Goal: Task Accomplishment & Management: Manage account settings

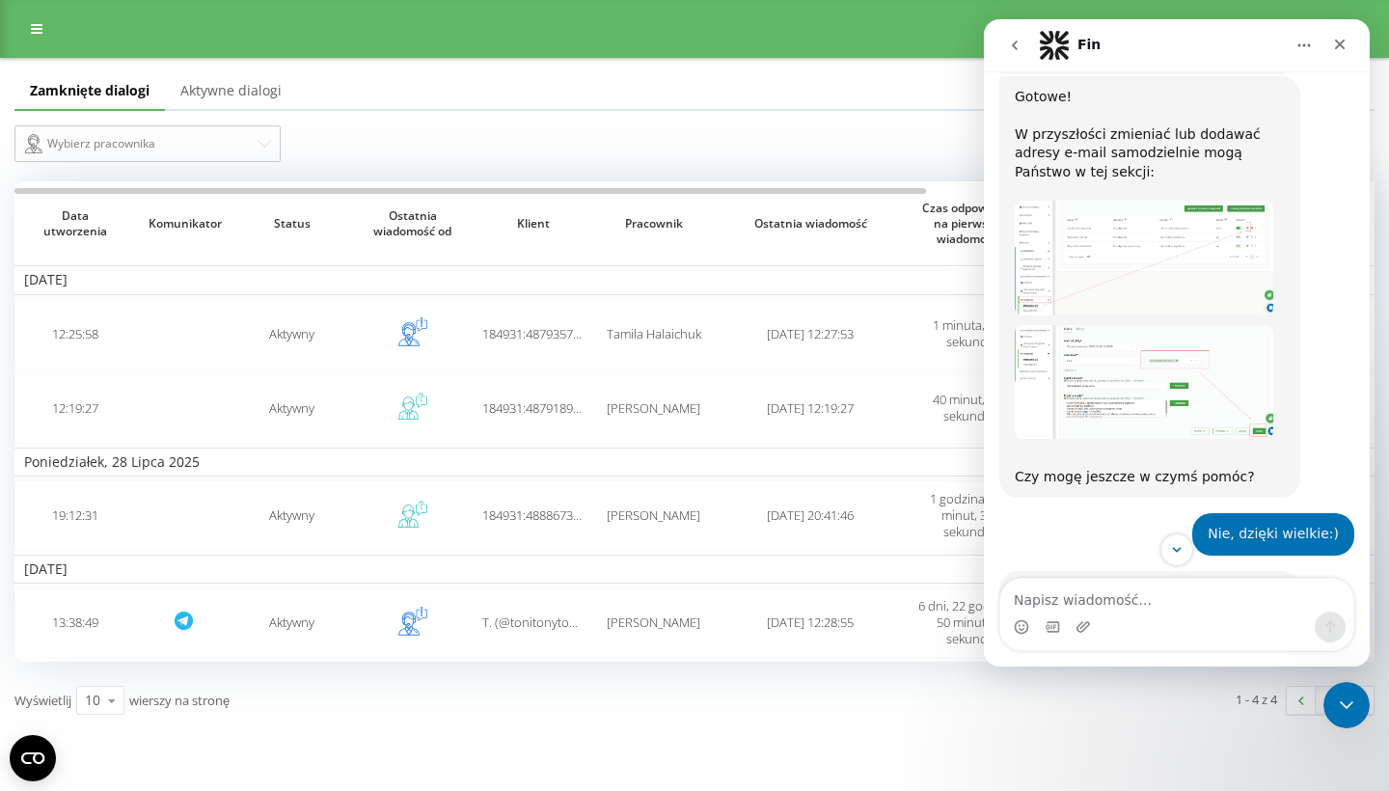
scroll to position [1424, 0]
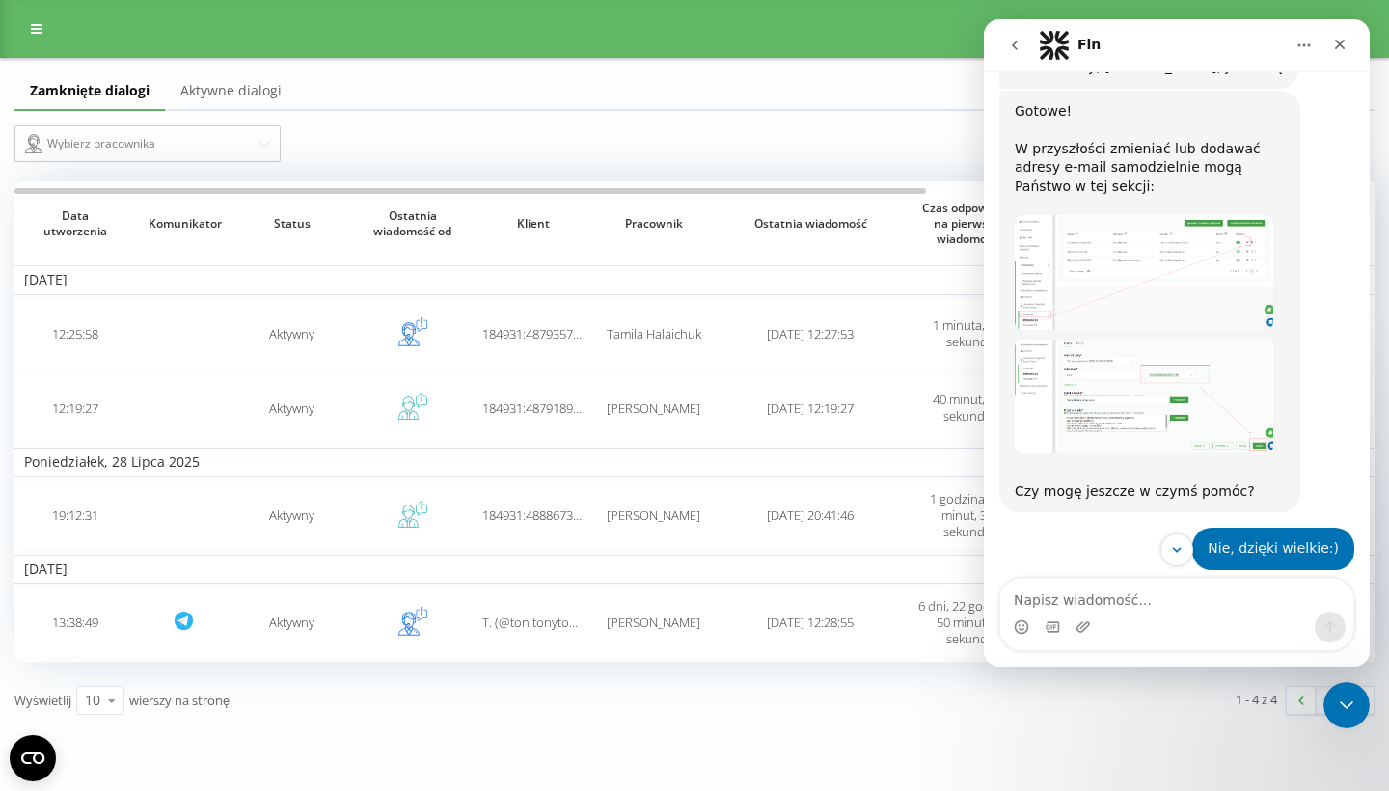
click at [1130, 215] on img "Yana mówi…" at bounding box center [1144, 272] width 259 height 114
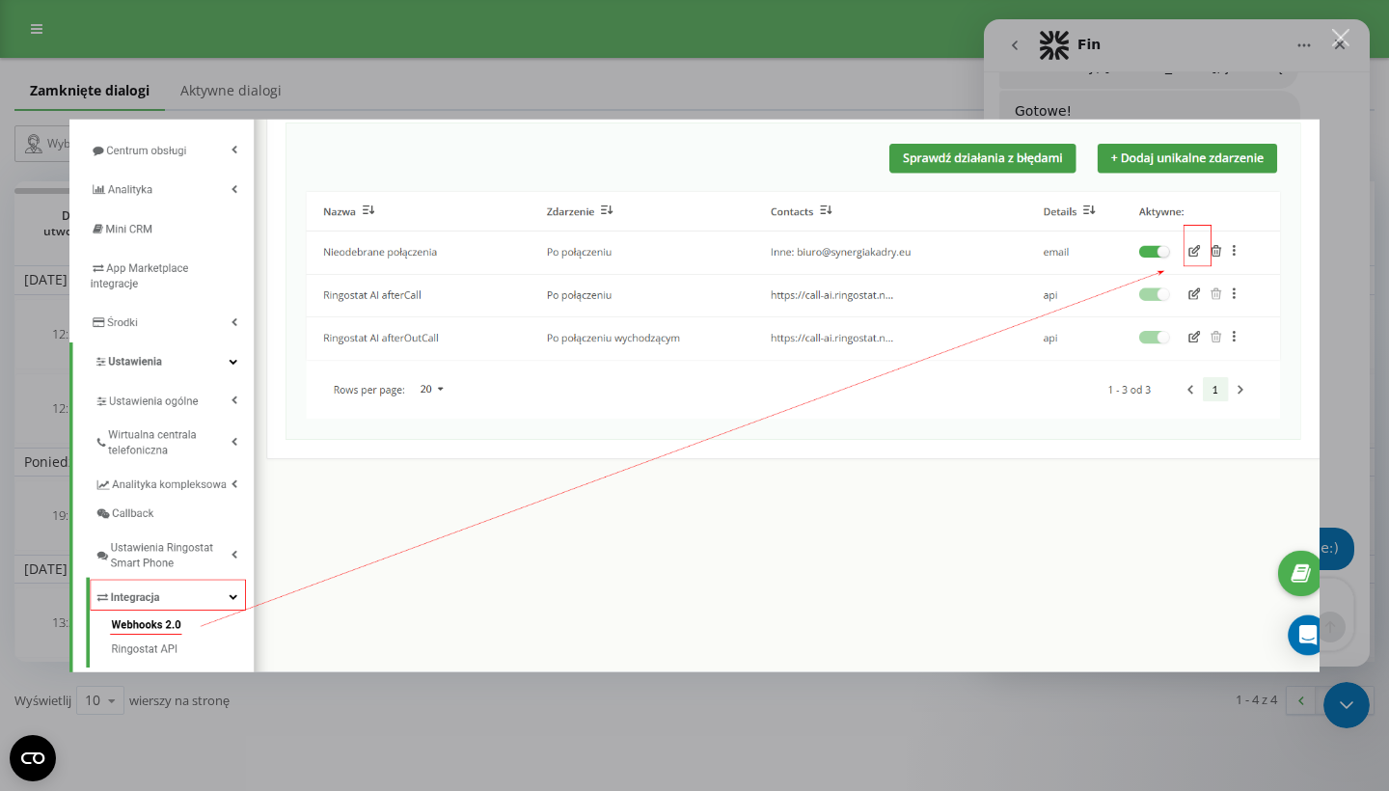
click at [808, 745] on div "Komunikator Intercom" at bounding box center [694, 395] width 1389 height 791
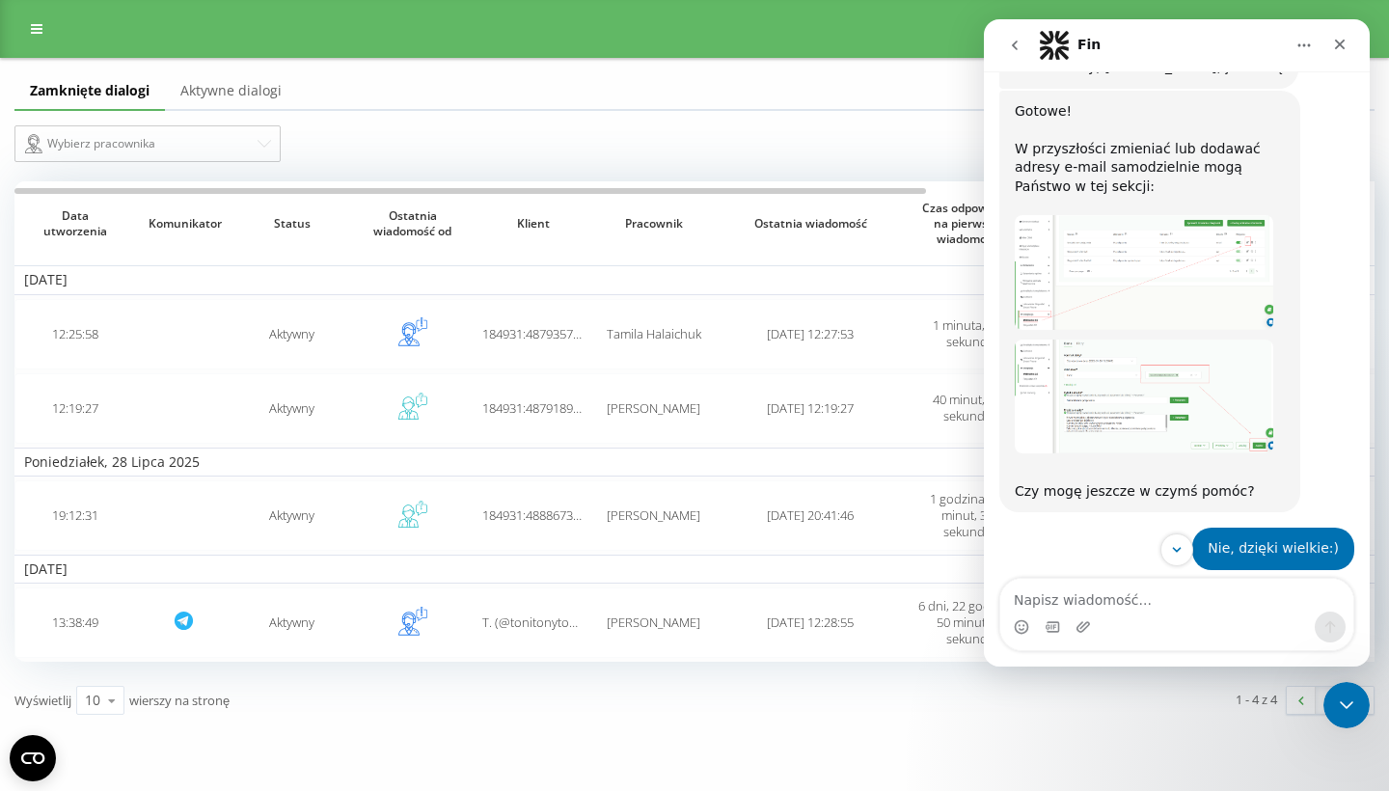
click at [1143, 340] on img "Yana mówi…" at bounding box center [1144, 397] width 259 height 115
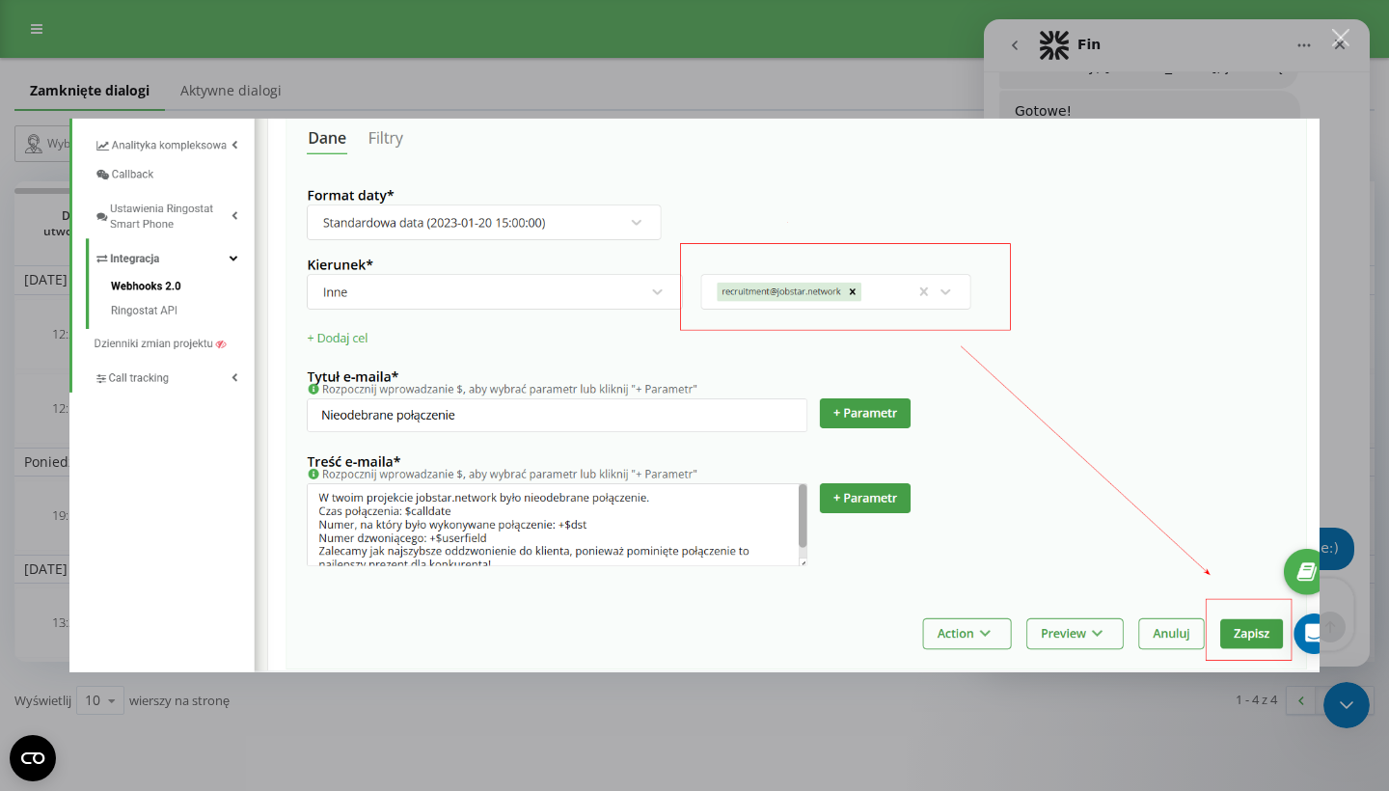
click at [582, 712] on div "Komunikator Intercom" at bounding box center [694, 395] width 1389 height 791
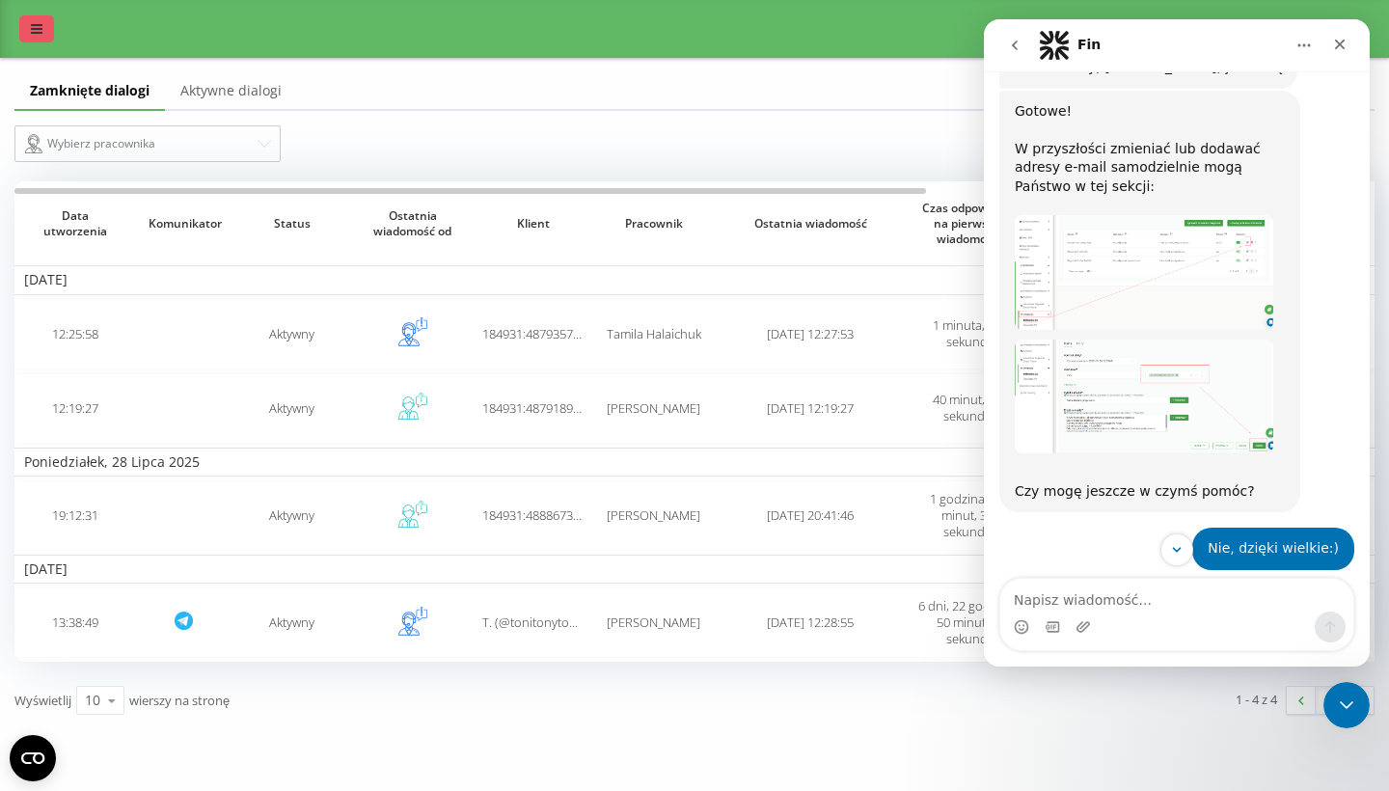
click at [36, 31] on icon at bounding box center [37, 29] width 12 height 14
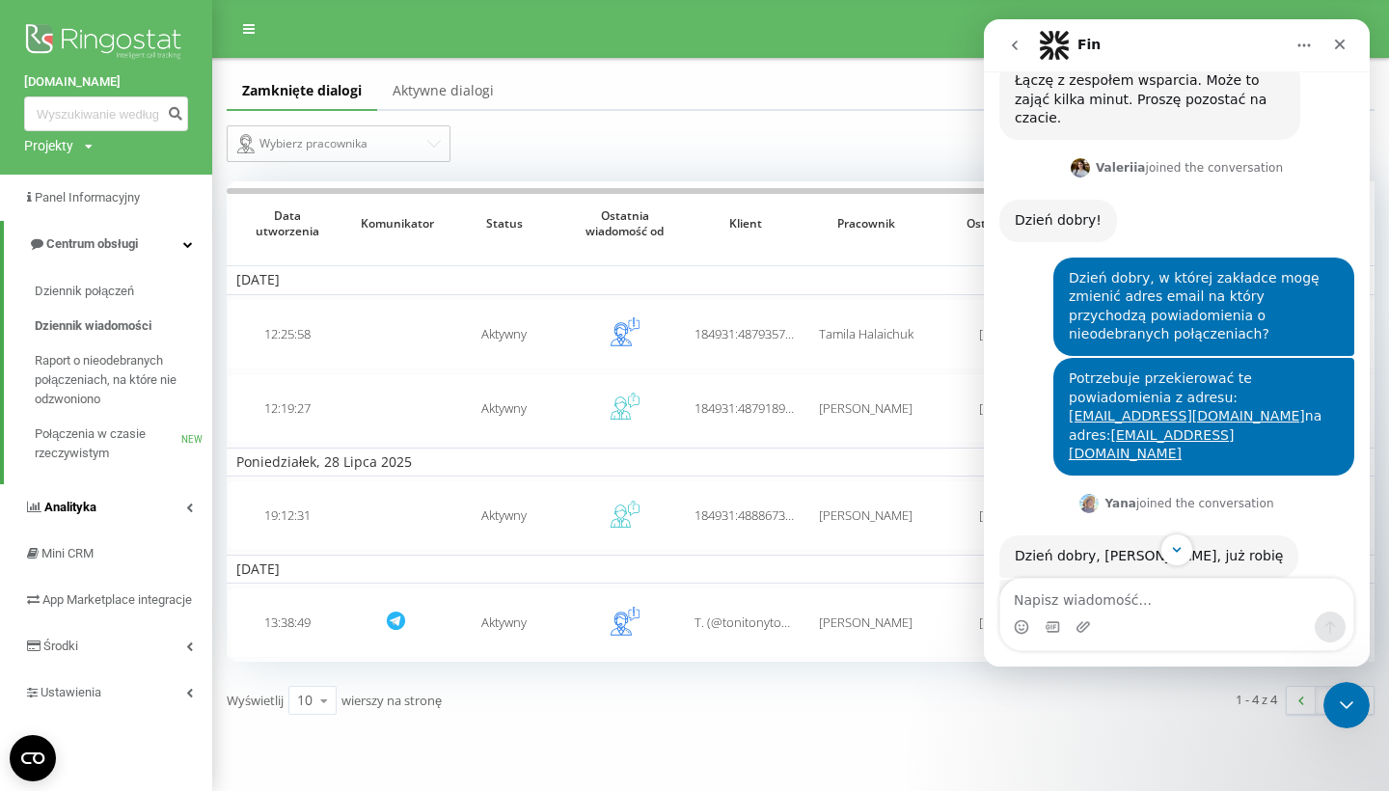
click at [177, 501] on link "Analityka" at bounding box center [106, 507] width 212 height 46
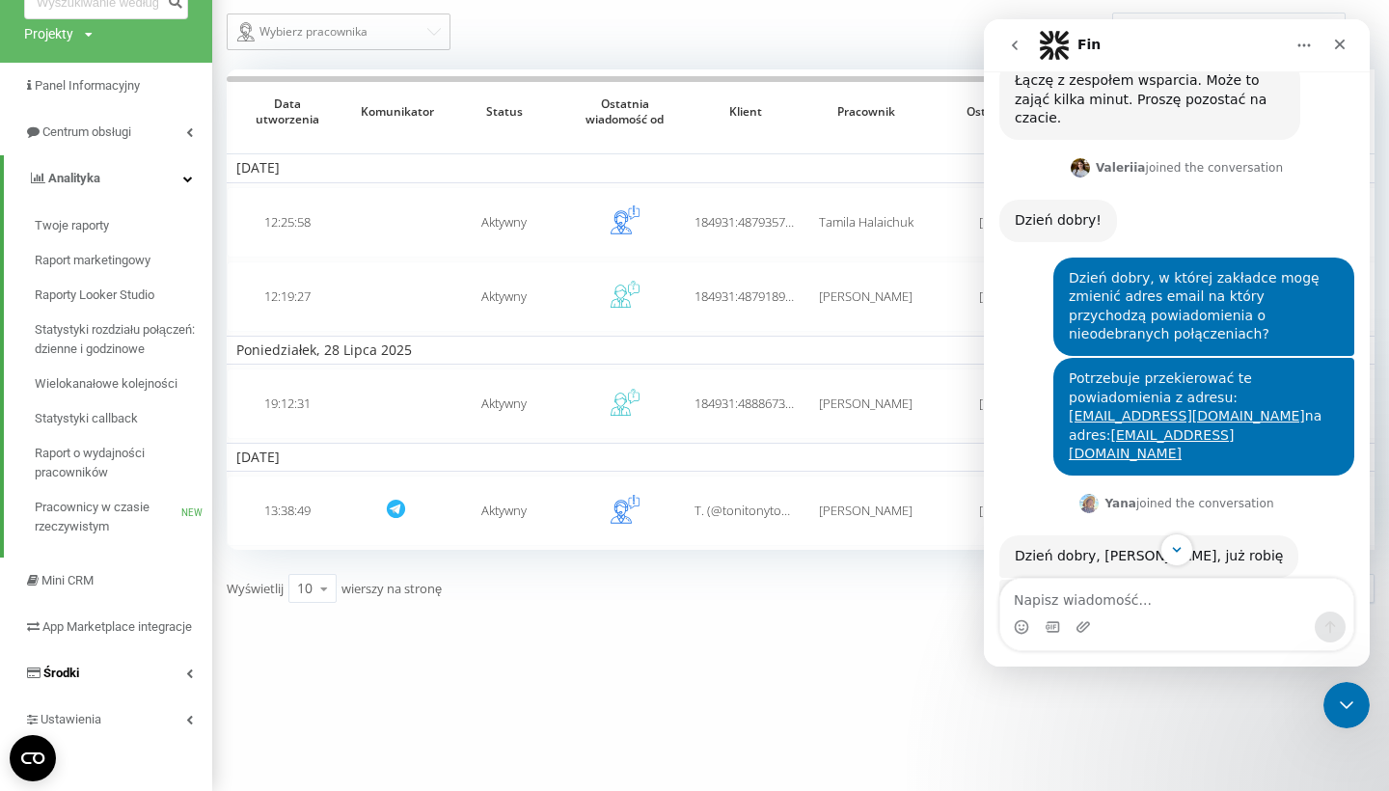
scroll to position [111, 0]
click at [190, 728] on link "Ustawienia" at bounding box center [106, 721] width 212 height 46
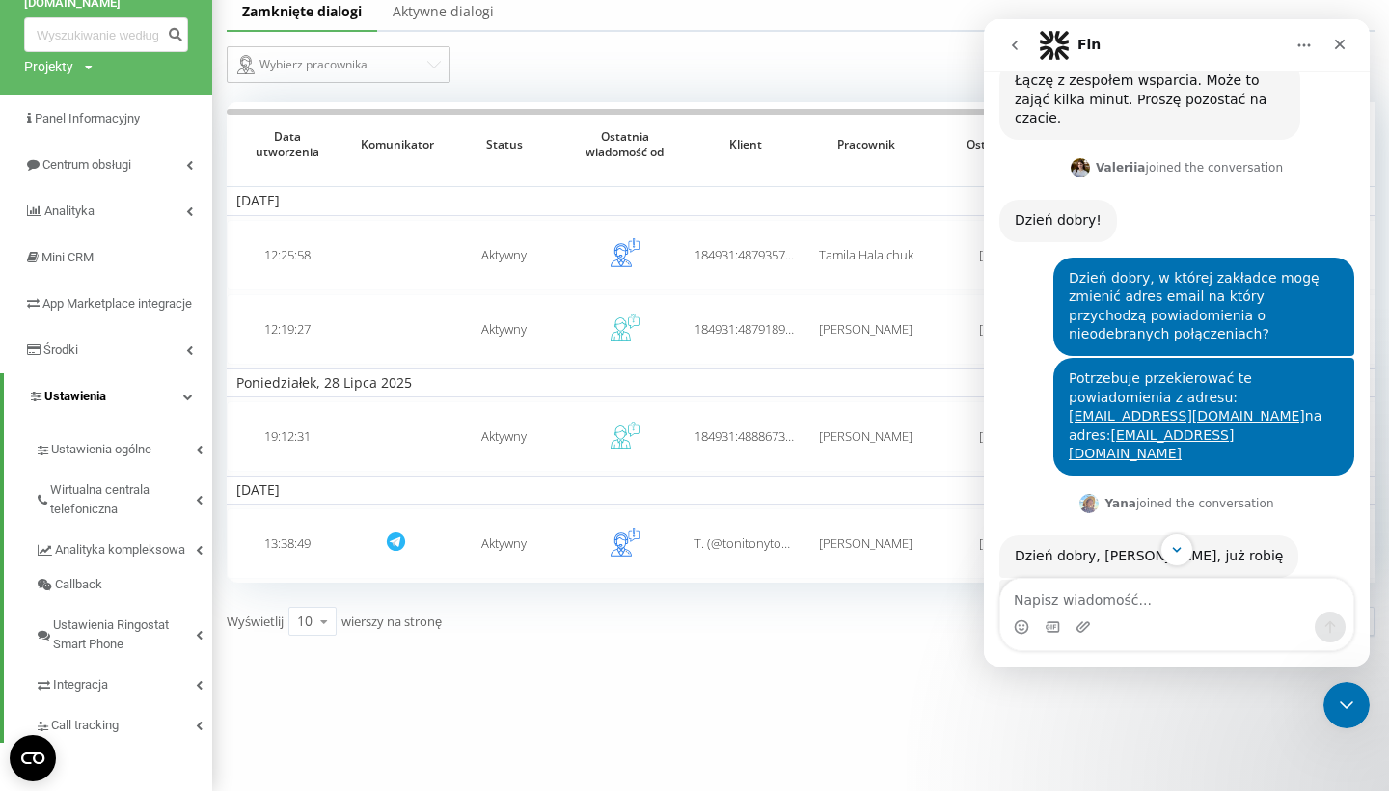
scroll to position [80, 0]
click at [193, 467] on link "Ustawienia ogólne" at bounding box center [124, 446] width 178 height 41
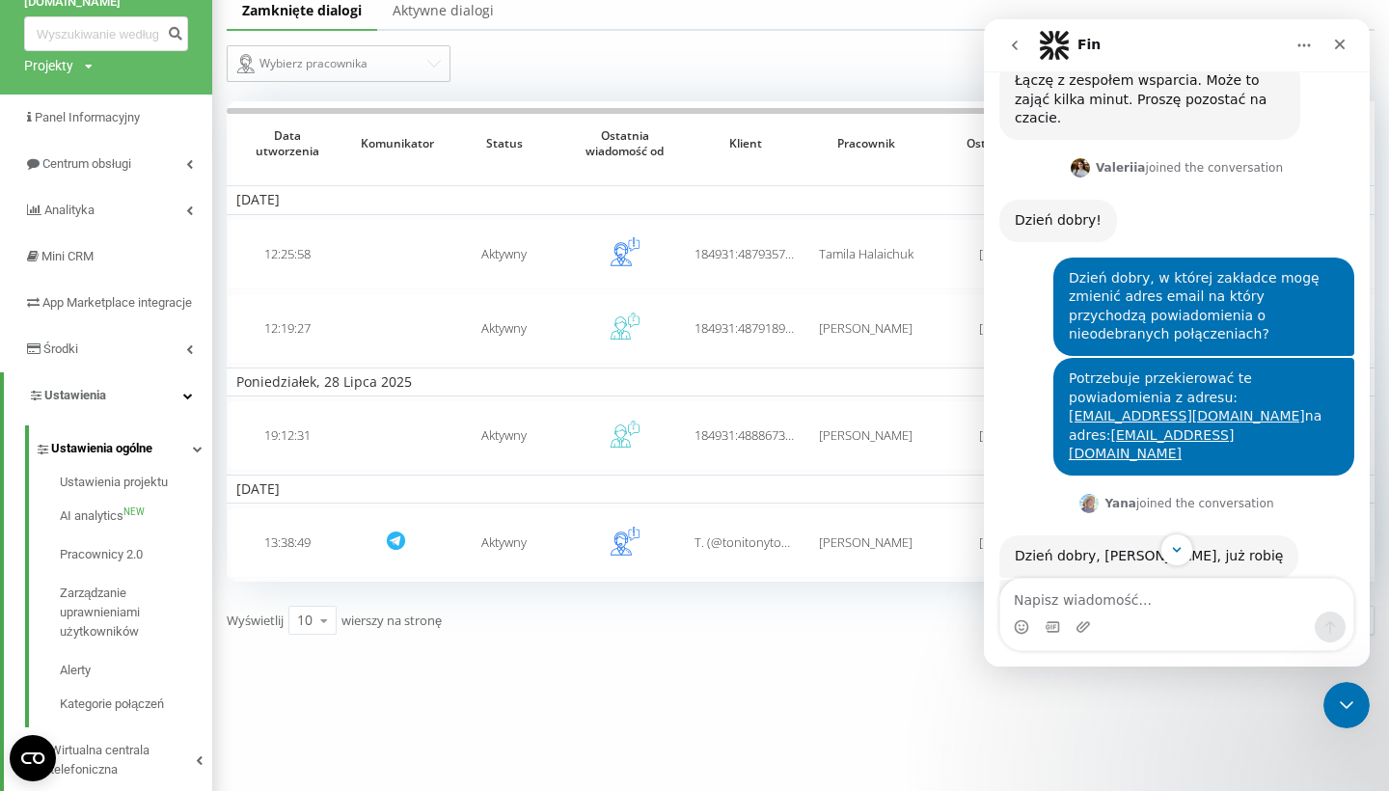
click at [192, 459] on link "Ustawienia ogólne" at bounding box center [124, 445] width 178 height 41
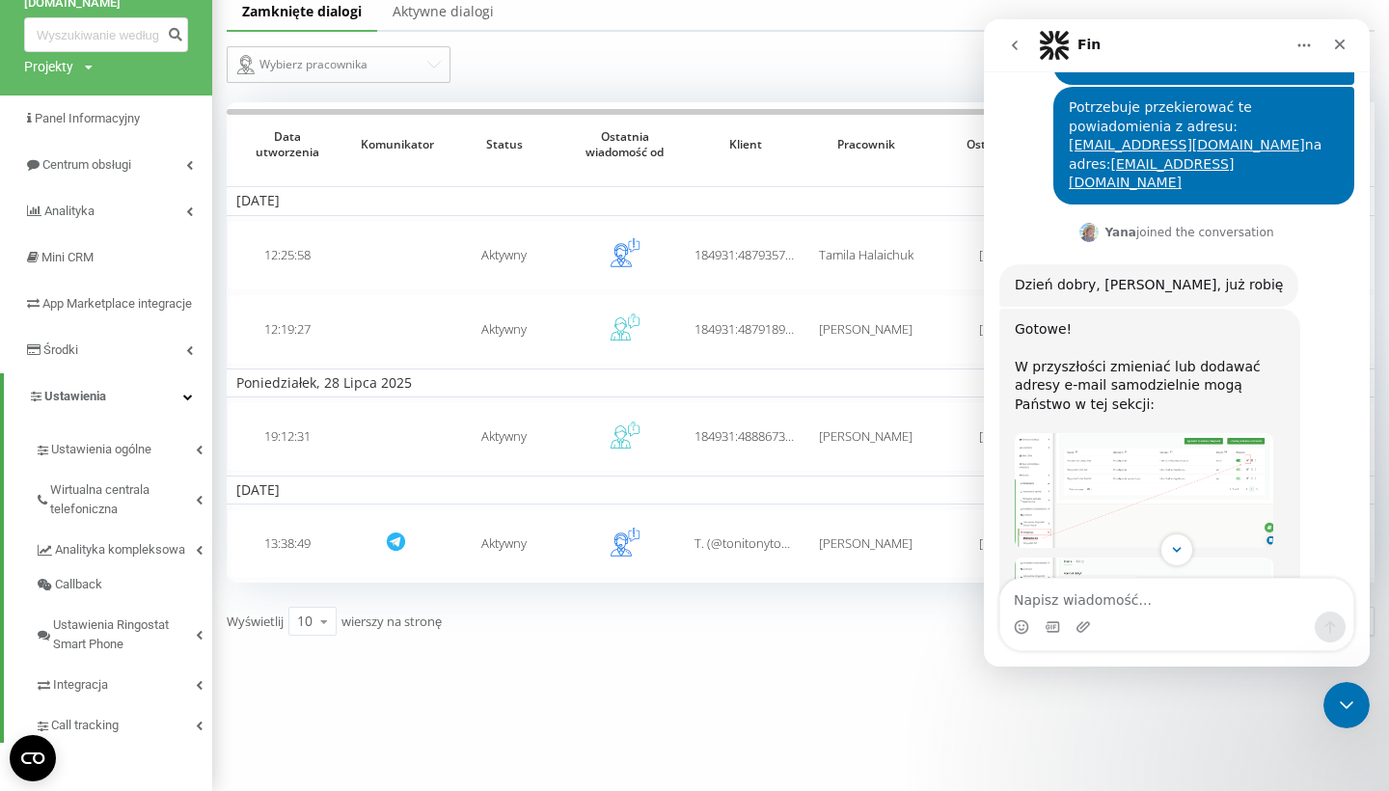
scroll to position [1223, 0]
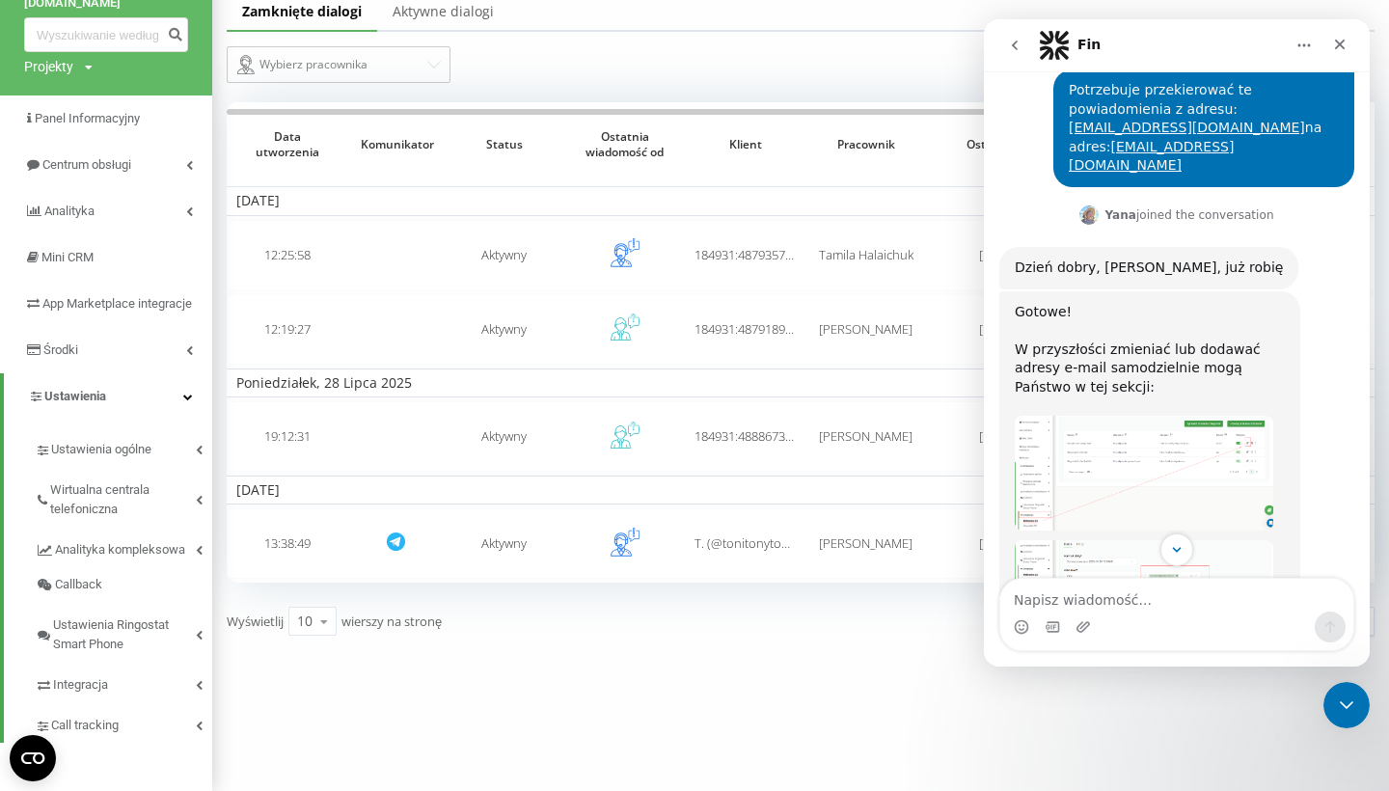
click at [1154, 416] on img "Yana mówi…" at bounding box center [1144, 473] width 259 height 114
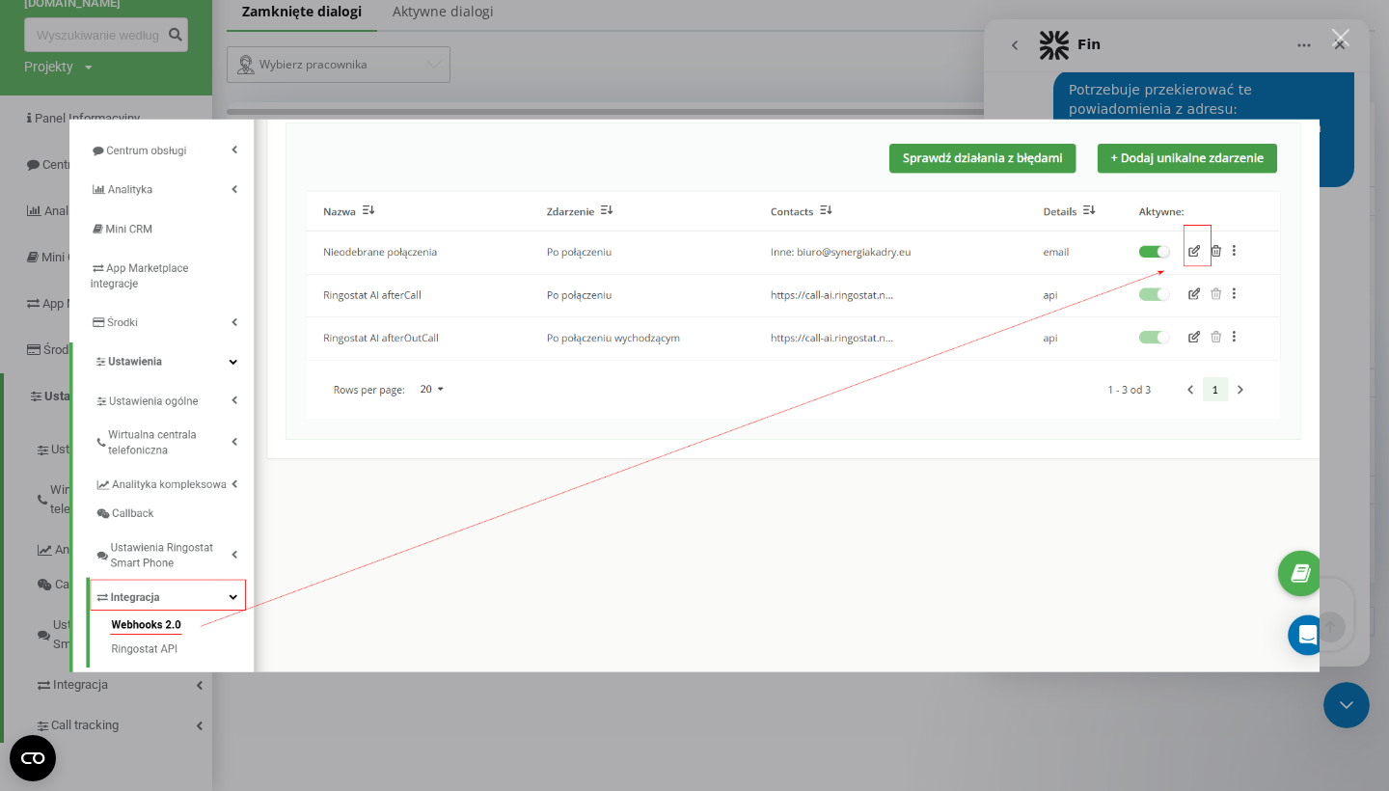
scroll to position [0, 0]
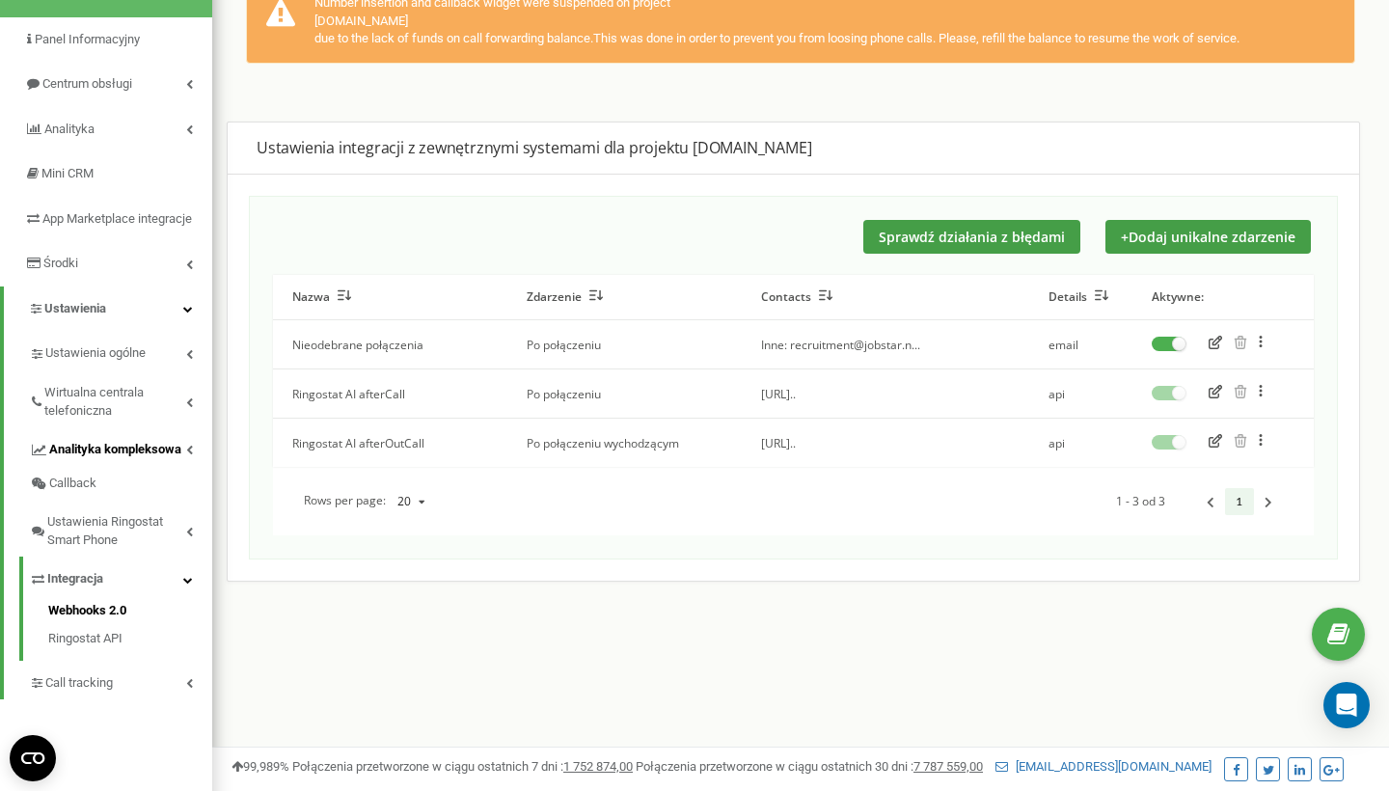
scroll to position [174, 0]
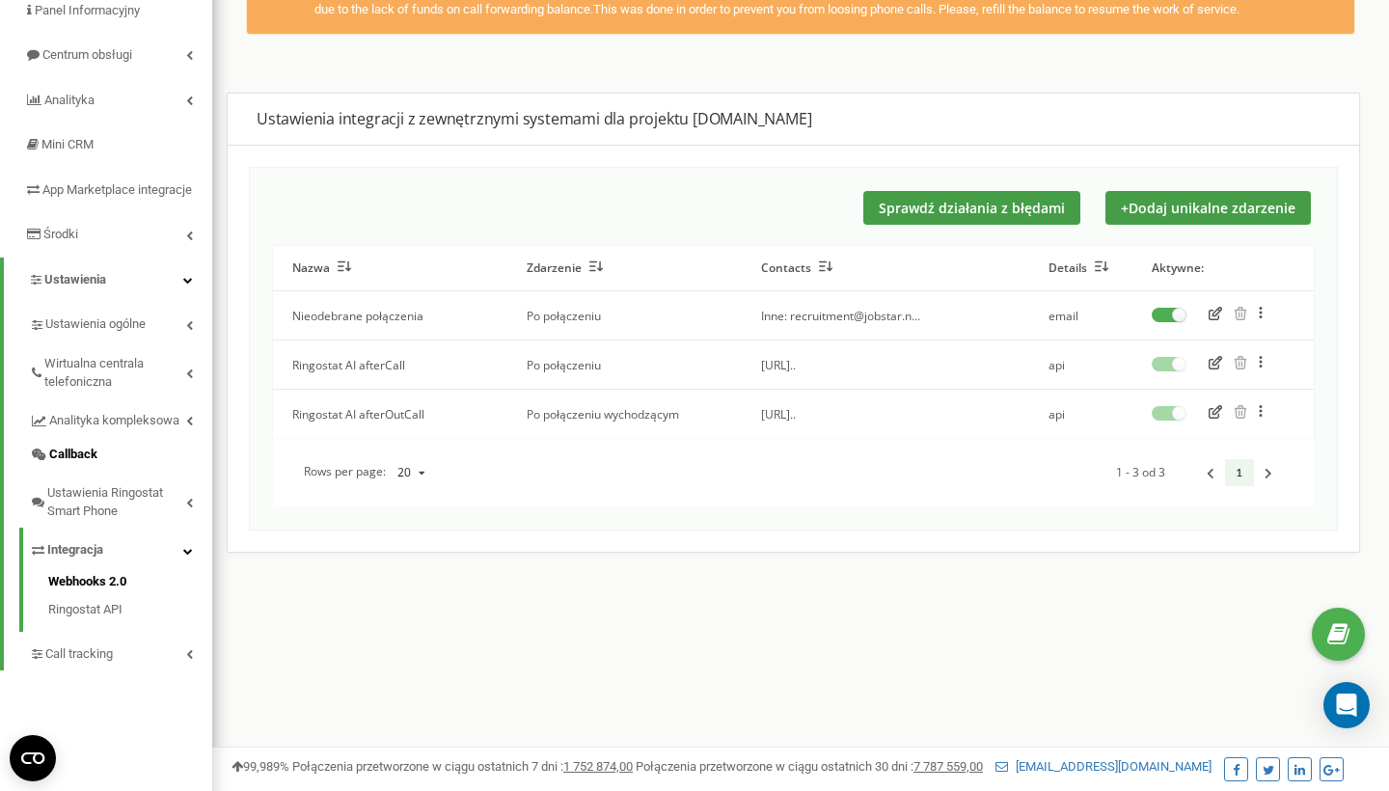
click at [42, 461] on icon at bounding box center [39, 455] width 14 height 13
click at [87, 567] on link "Integracja" at bounding box center [120, 548] width 183 height 40
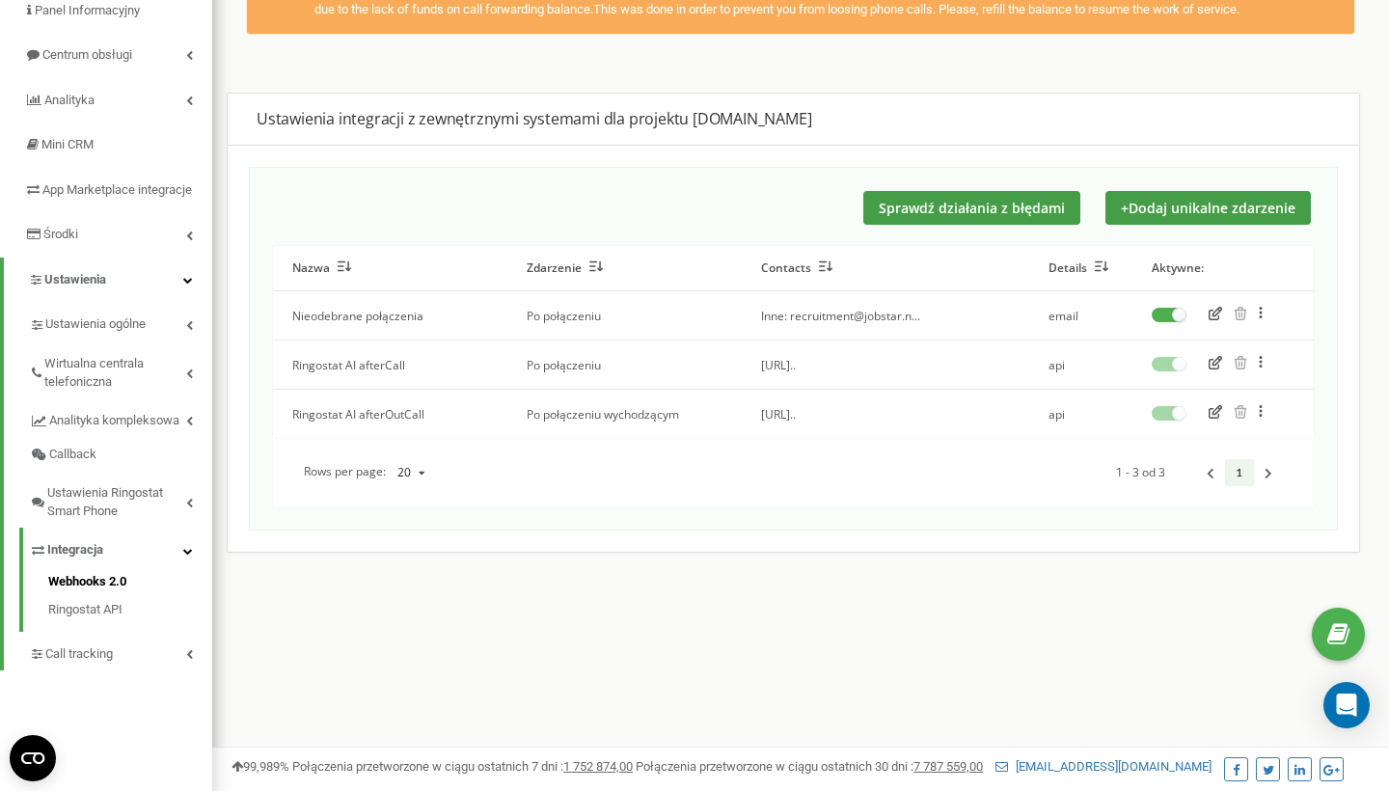
click at [1093, 294] on td "email" at bounding box center [1080, 315] width 103 height 49
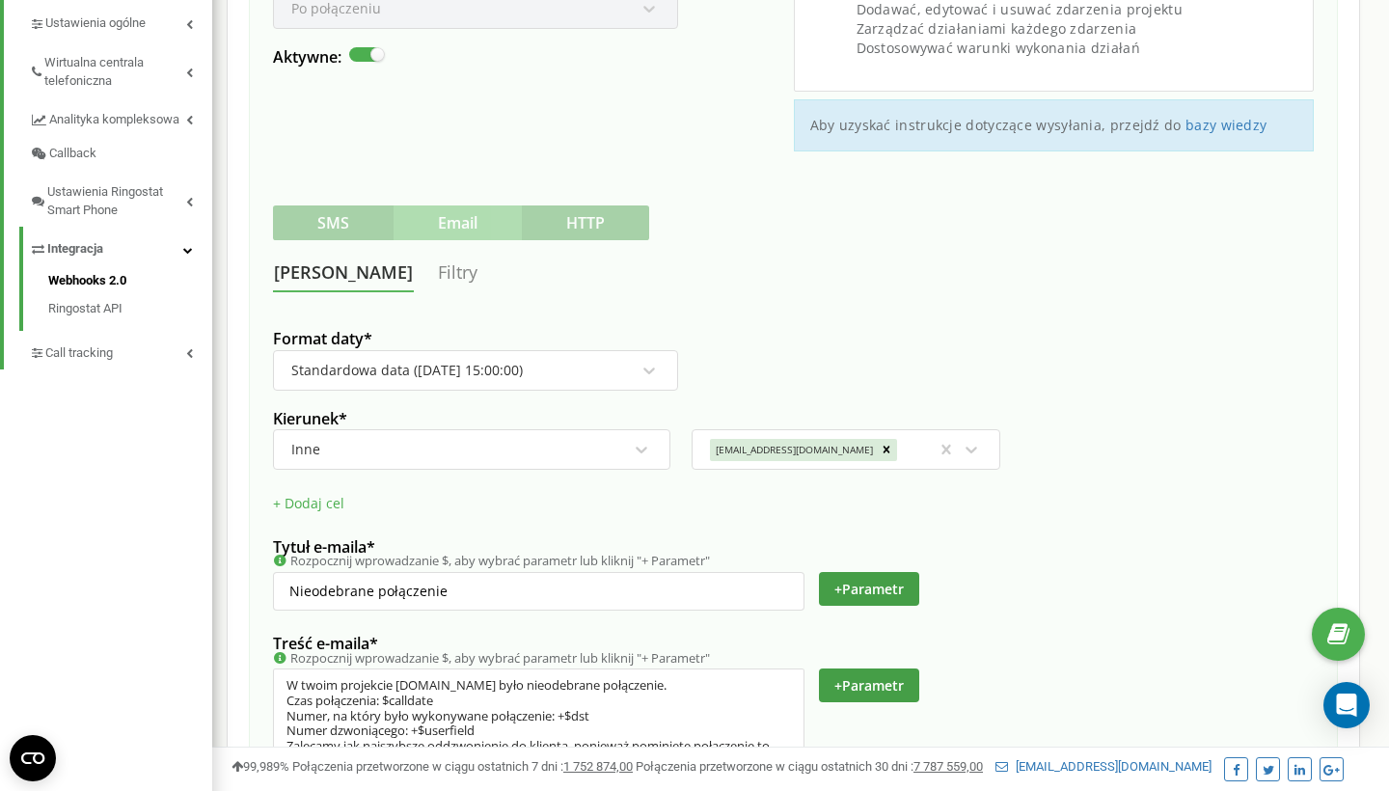
scroll to position [563, 0]
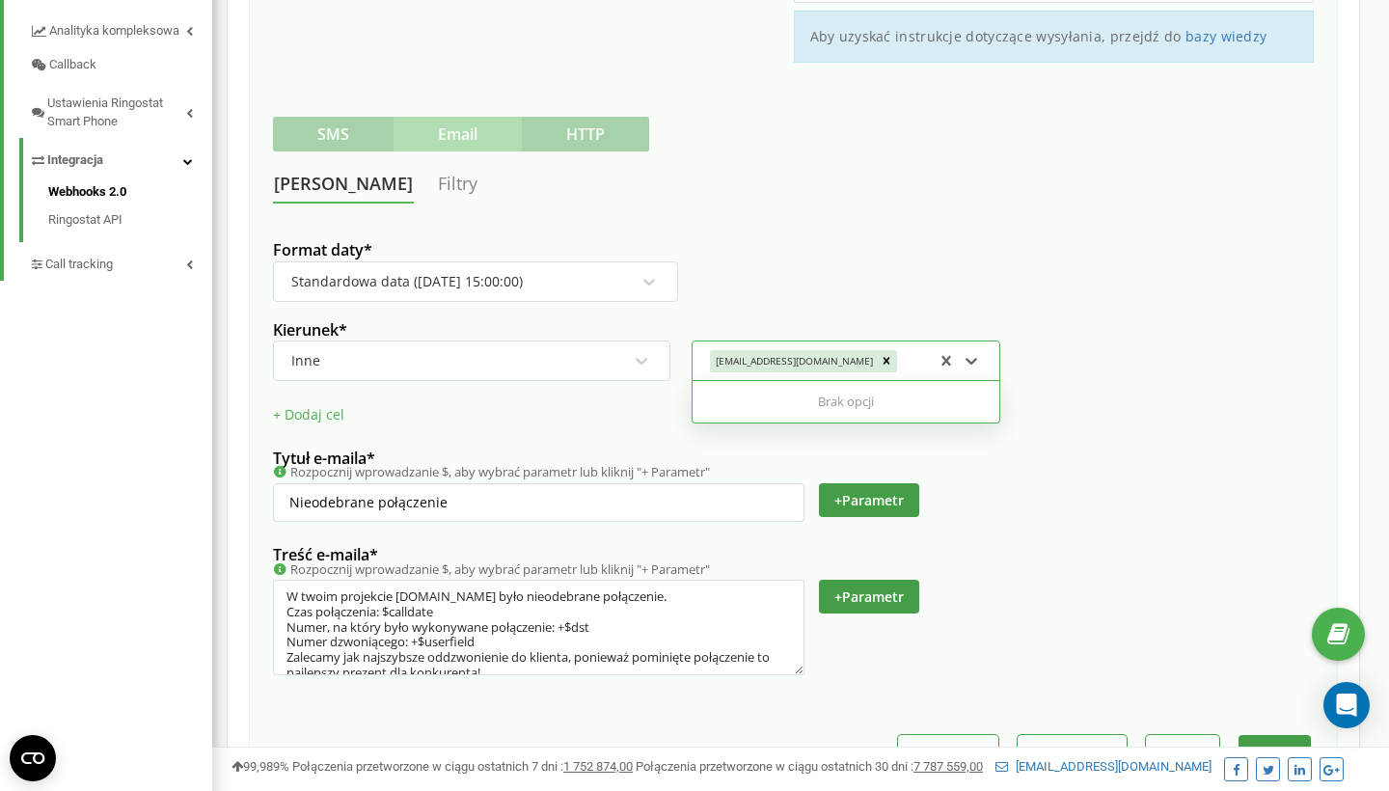
click at [836, 356] on div "recruitment@jobstar.network" at bounding box center [793, 360] width 166 height 21
click at [880, 354] on icon at bounding box center [887, 361] width 14 height 14
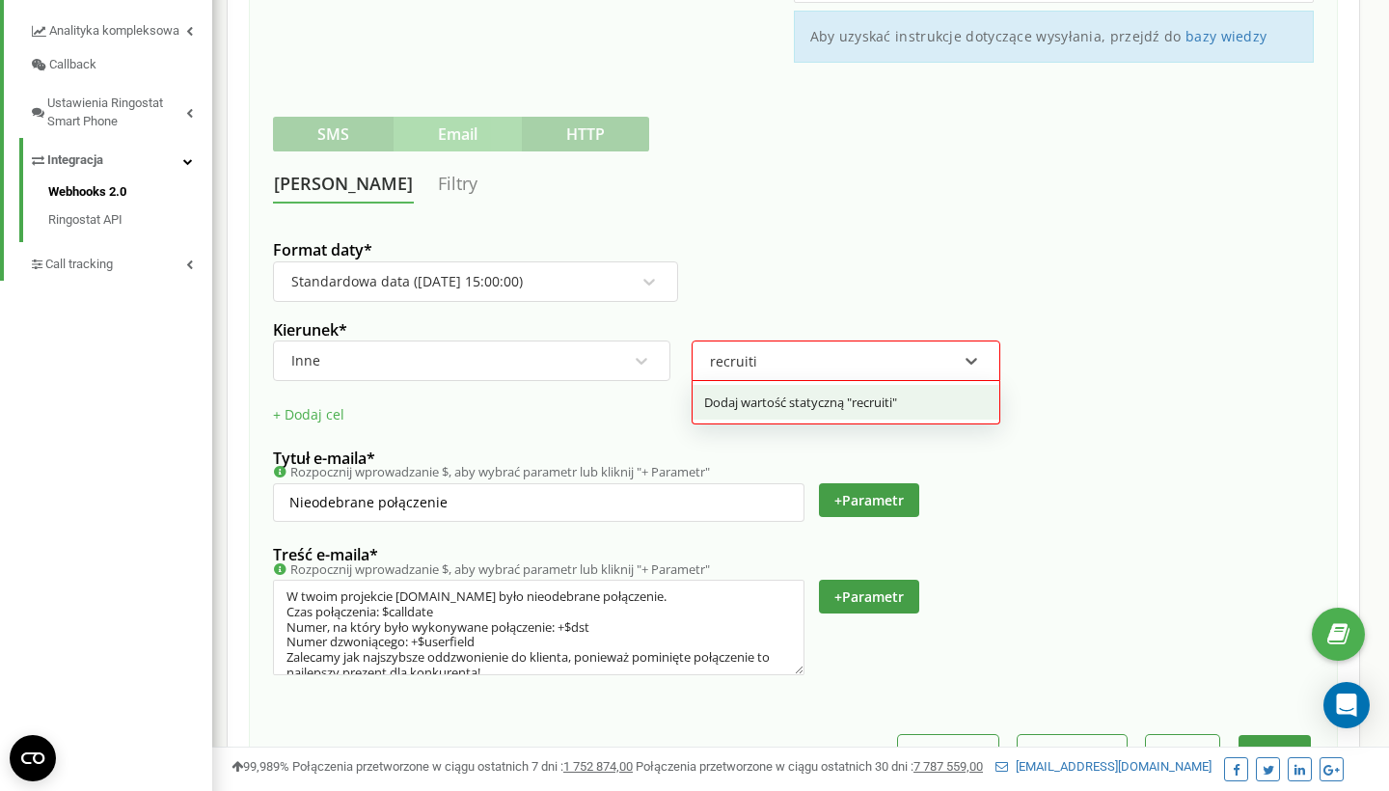
type input "recruiting"
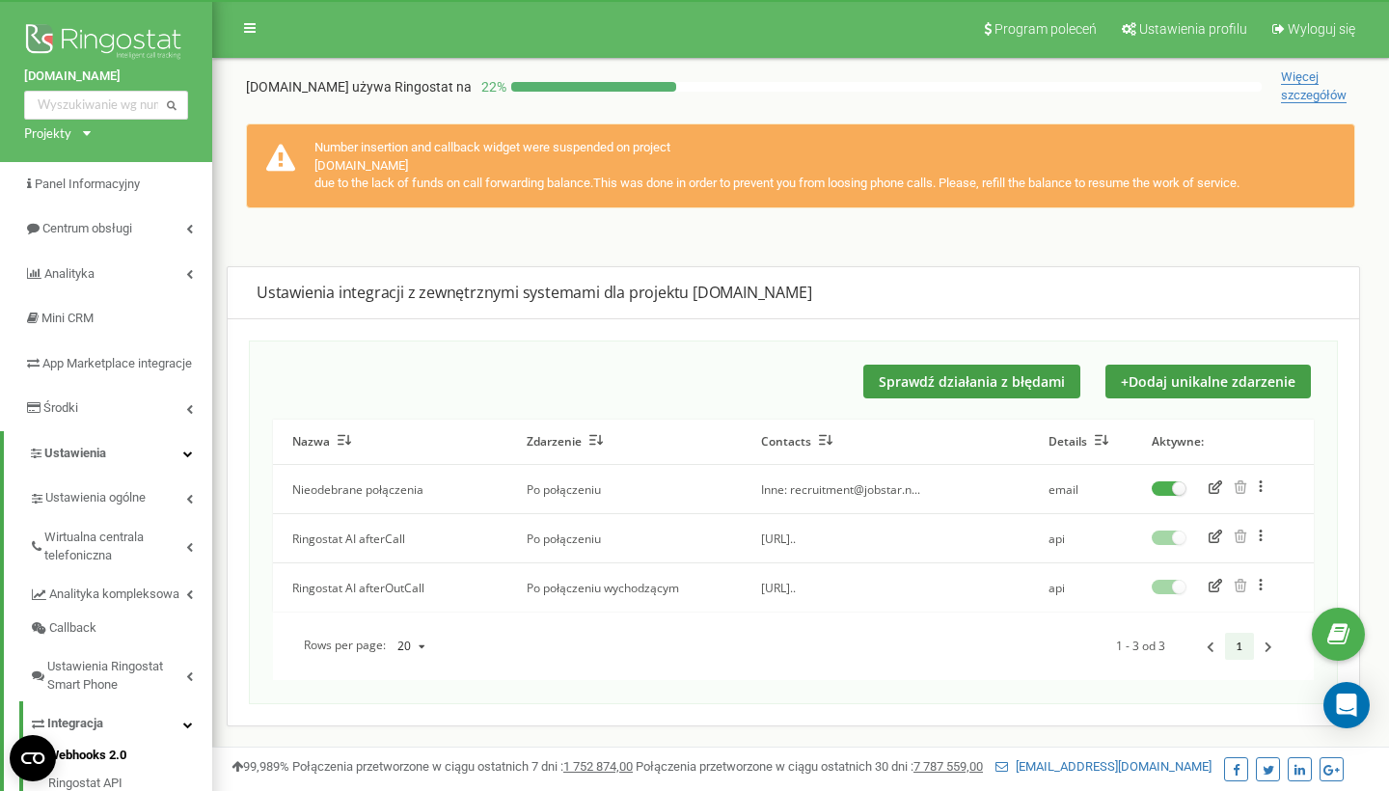
click at [1218, 484] on icon "button" at bounding box center [1216, 487] width 14 height 14
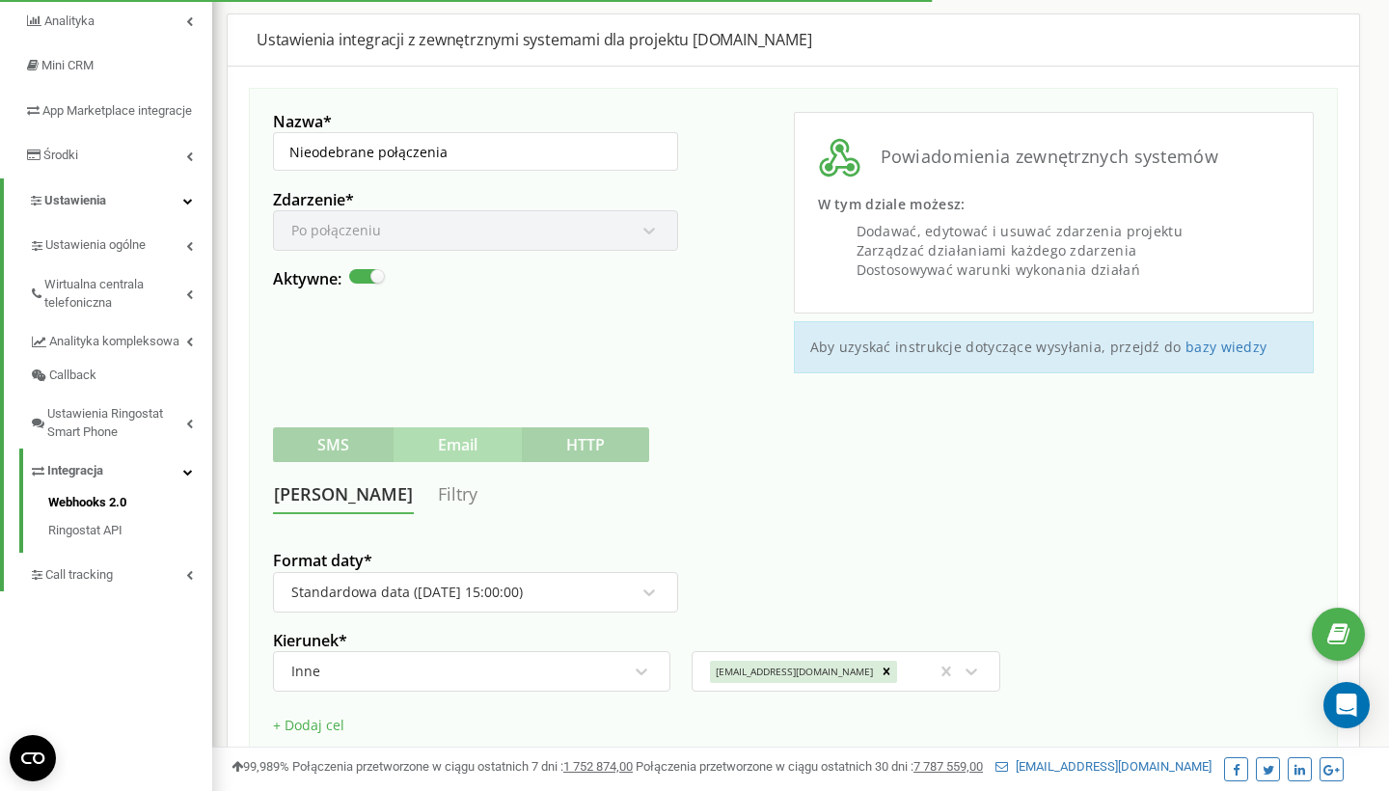
scroll to position [382, 0]
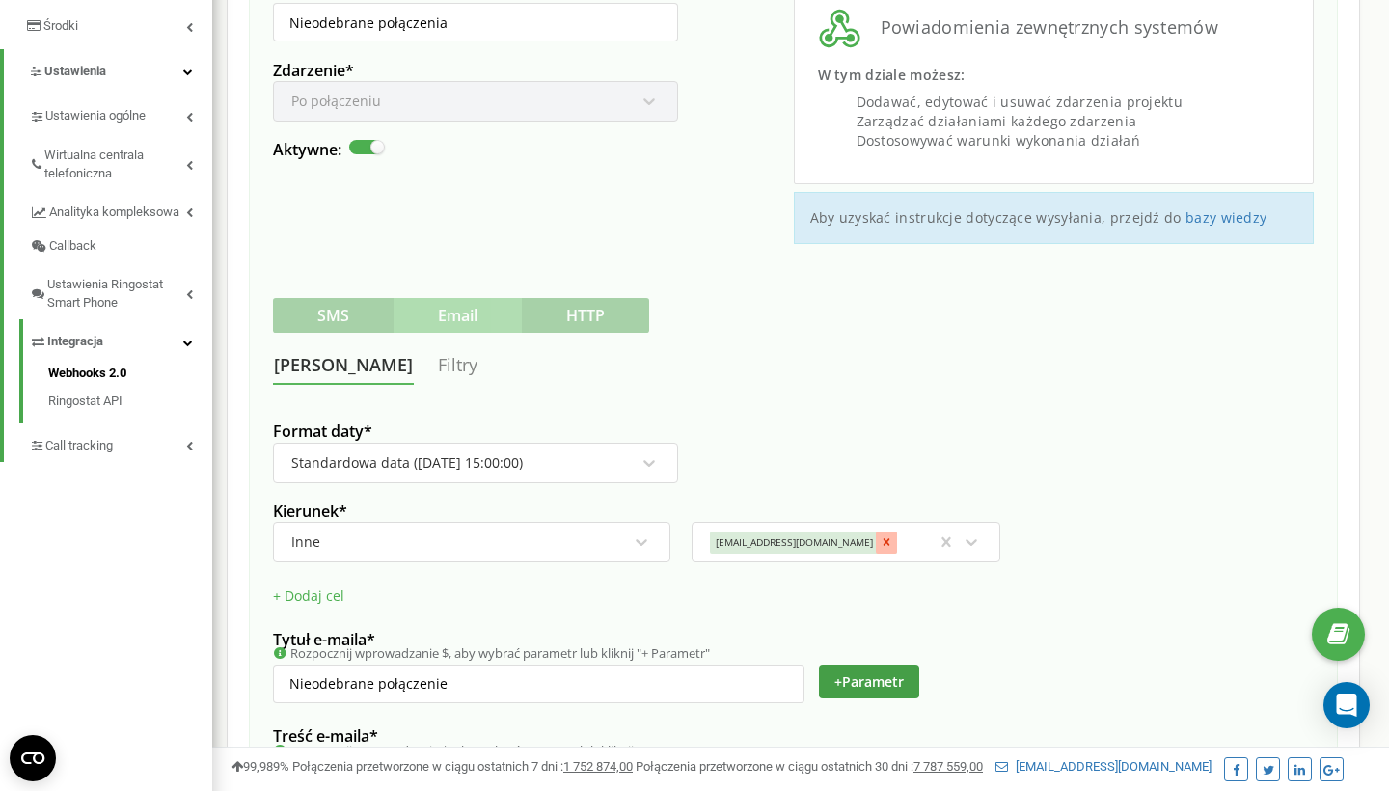
click at [884, 539] on icon at bounding box center [887, 542] width 7 height 7
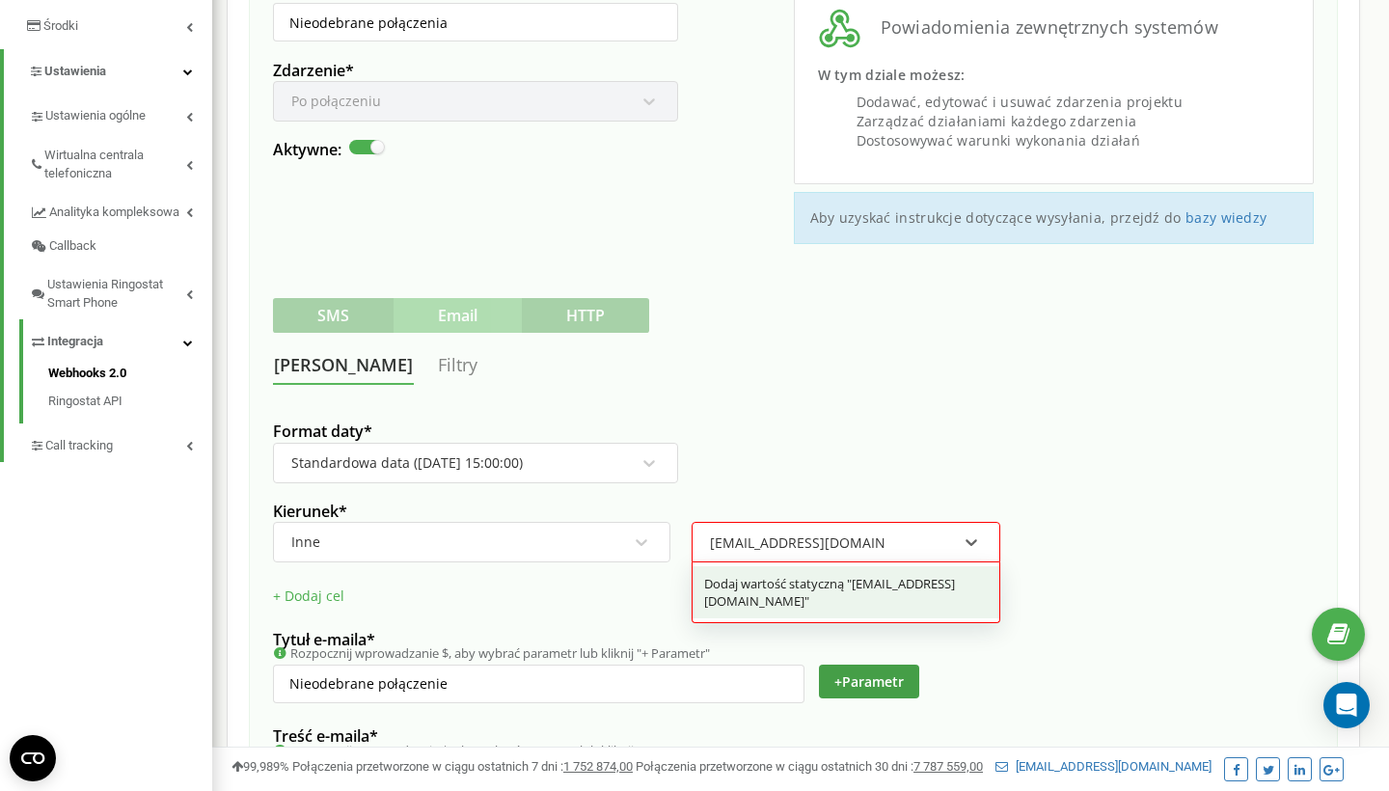
type input "[EMAIL_ADDRESS][DOMAIN_NAME]"
click at [874, 464] on div "Format daty * Standardowa data (2023-01-20 15:00:00) Kierunek * Inne option rec…" at bounding box center [793, 662] width 1041 height 507
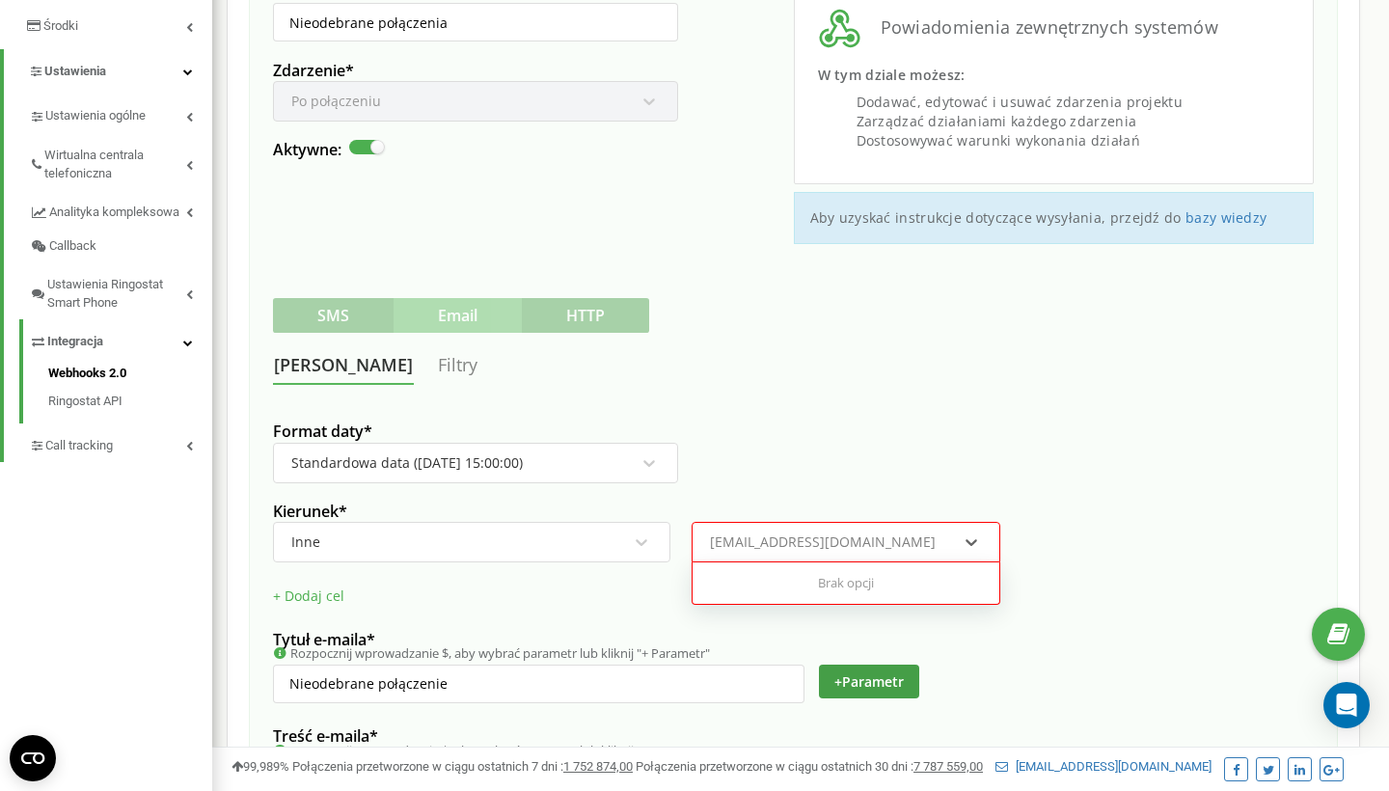
click at [929, 535] on div "name@example.com" at bounding box center [833, 542] width 251 height 33
type input "[EMAIL_ADDRESS][DOMAIN_NAME]"
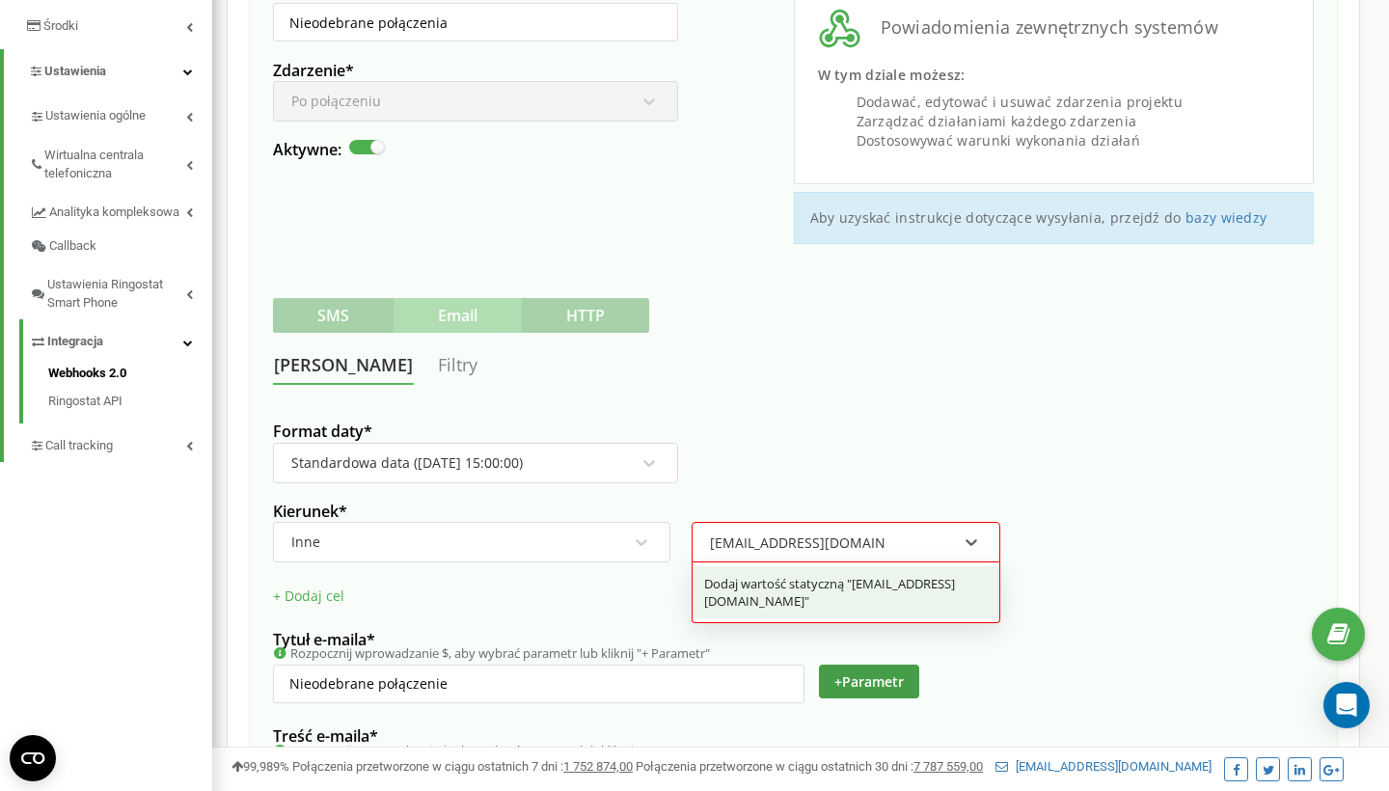
click at [823, 592] on div "Dodaj wartość statyczną "recruiting@jobstar.network"" at bounding box center [846, 592] width 307 height 52
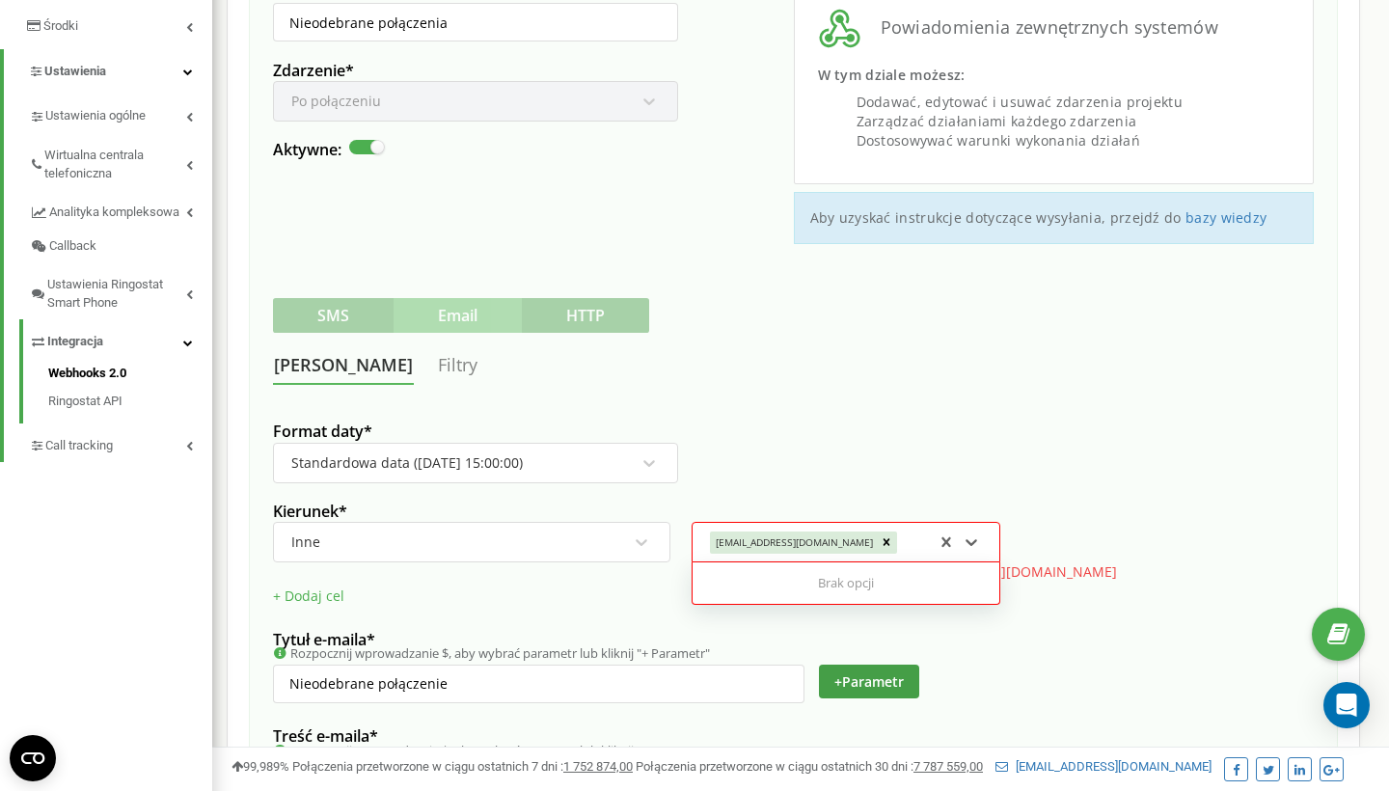
click at [1086, 446] on div "Format daty * Standardowa data (2023-01-20 15:00:00) Kierunek * Inne option Dod…" at bounding box center [793, 662] width 1041 height 507
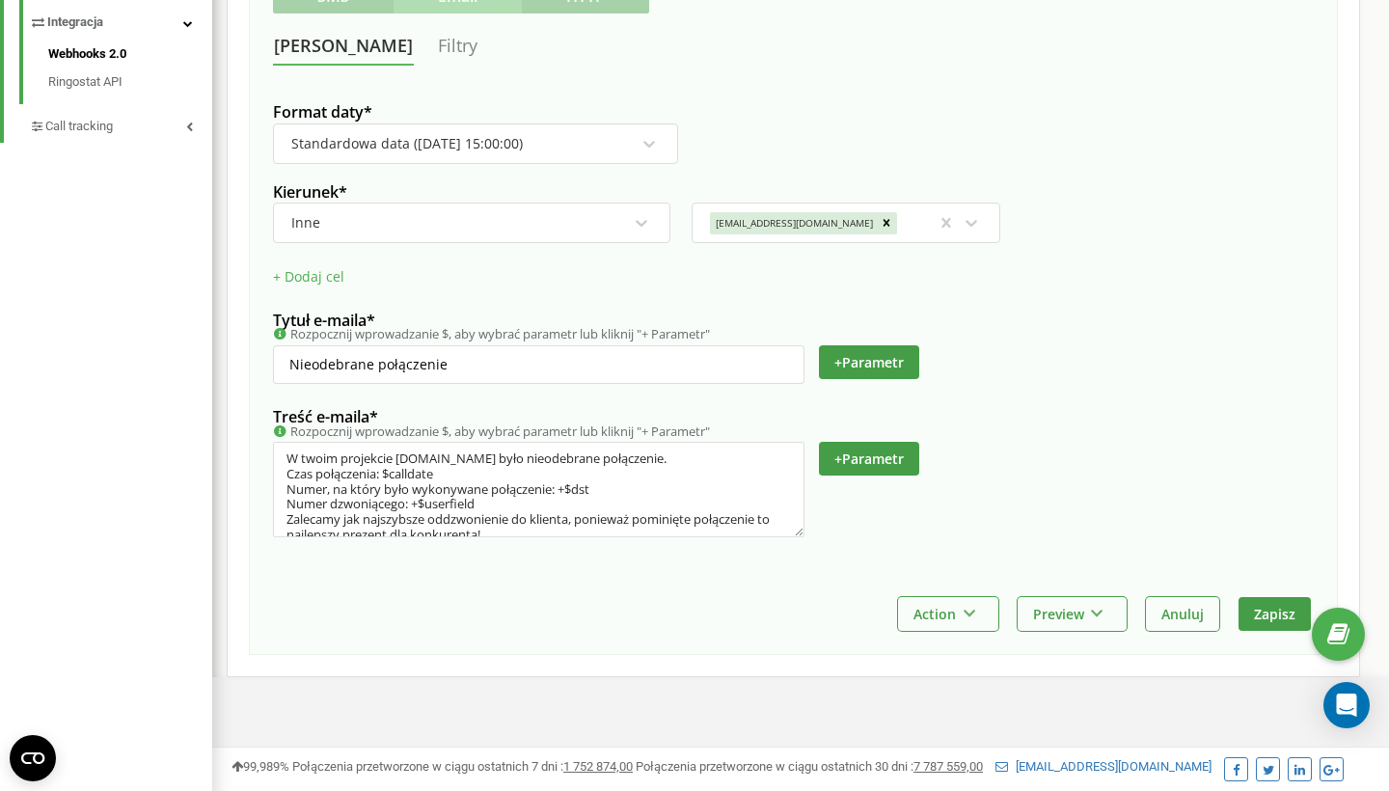
scroll to position [700, 0]
click at [1280, 604] on button "Zapisz" at bounding box center [1275, 615] width 72 height 34
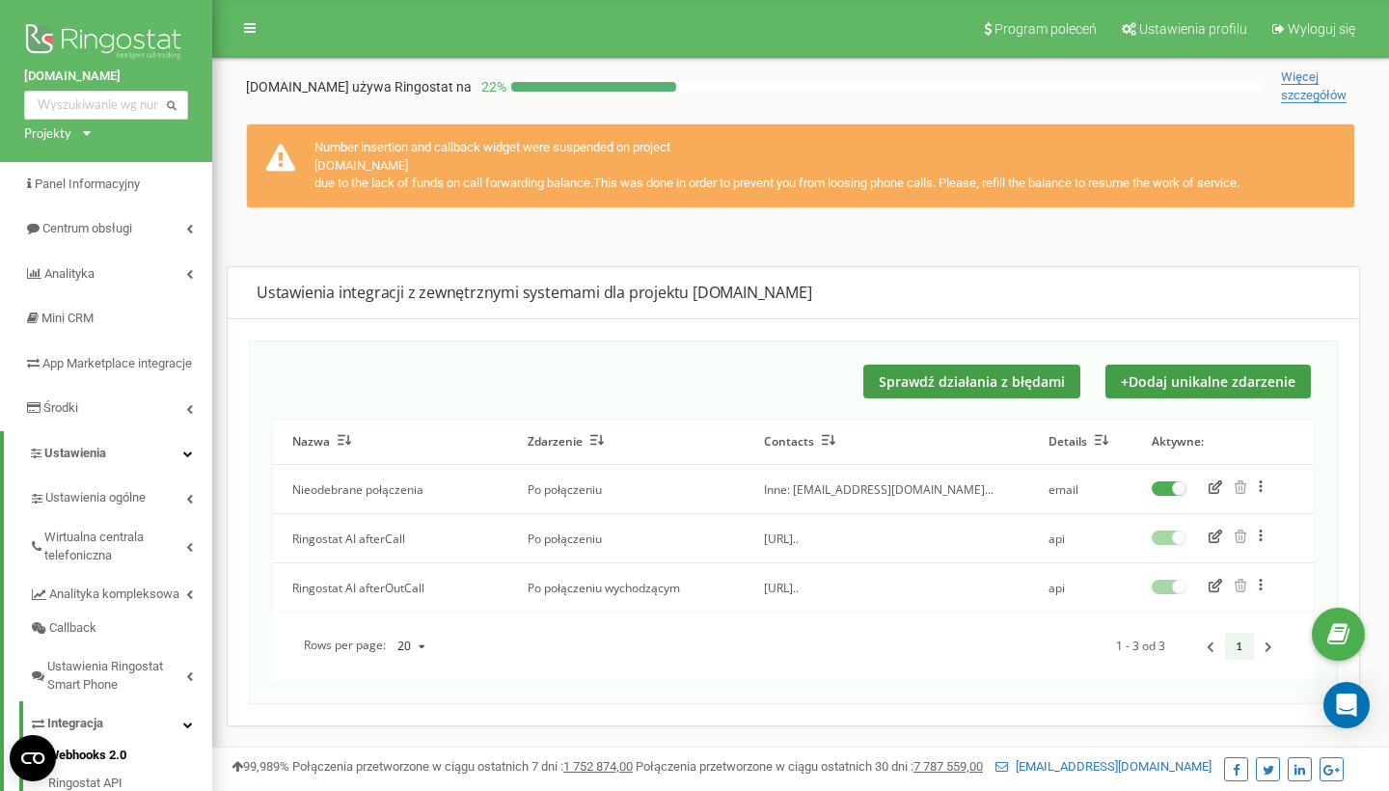
click at [280, 158] on icon at bounding box center [280, 158] width 29 height 29
click at [69, 79] on link "[DOMAIN_NAME]" at bounding box center [106, 77] width 164 height 18
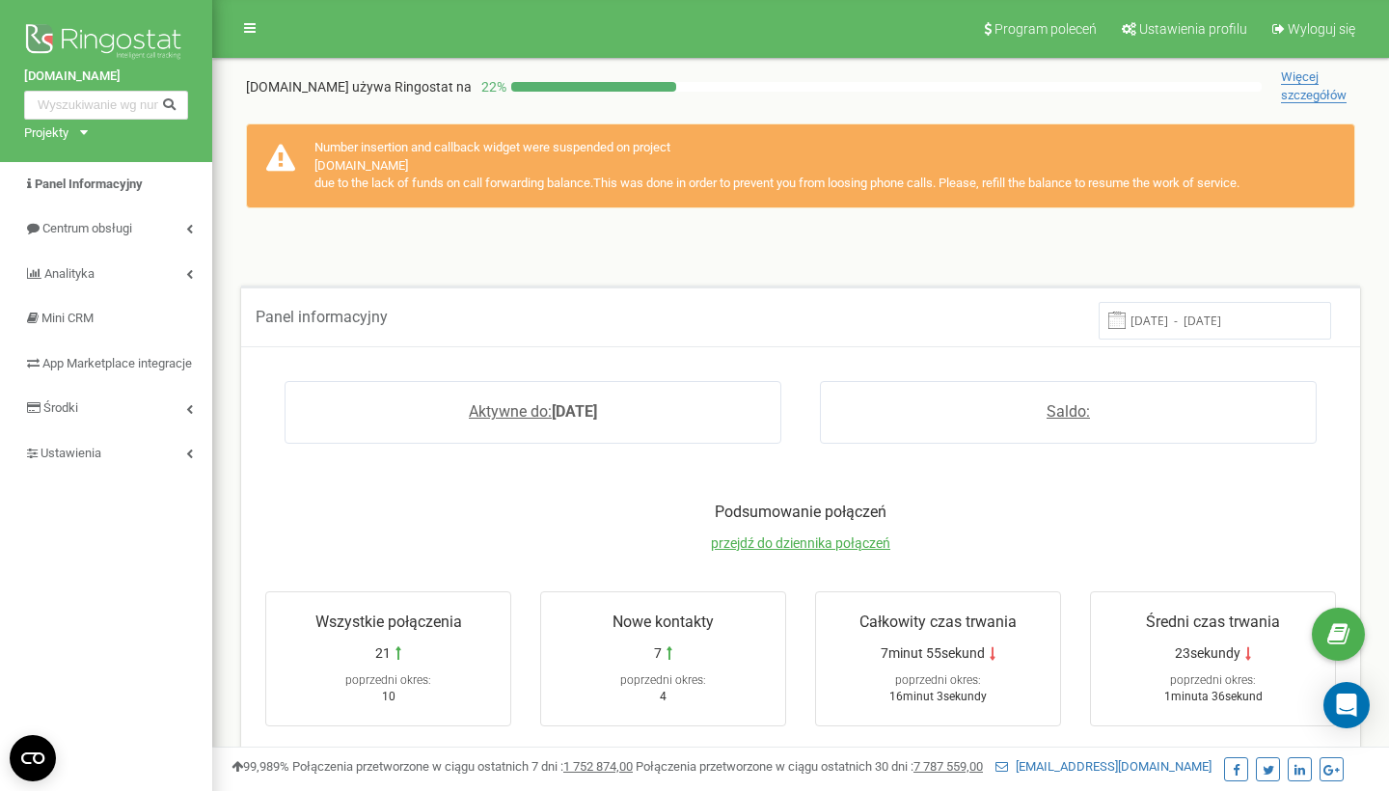
click at [124, 43] on img at bounding box center [106, 43] width 164 height 48
click at [75, 131] on div "Projekty jobstar.network" at bounding box center [52, 133] width 56 height 18
click at [76, 131] on div "Projekty jobstar.network" at bounding box center [52, 133] width 56 height 18
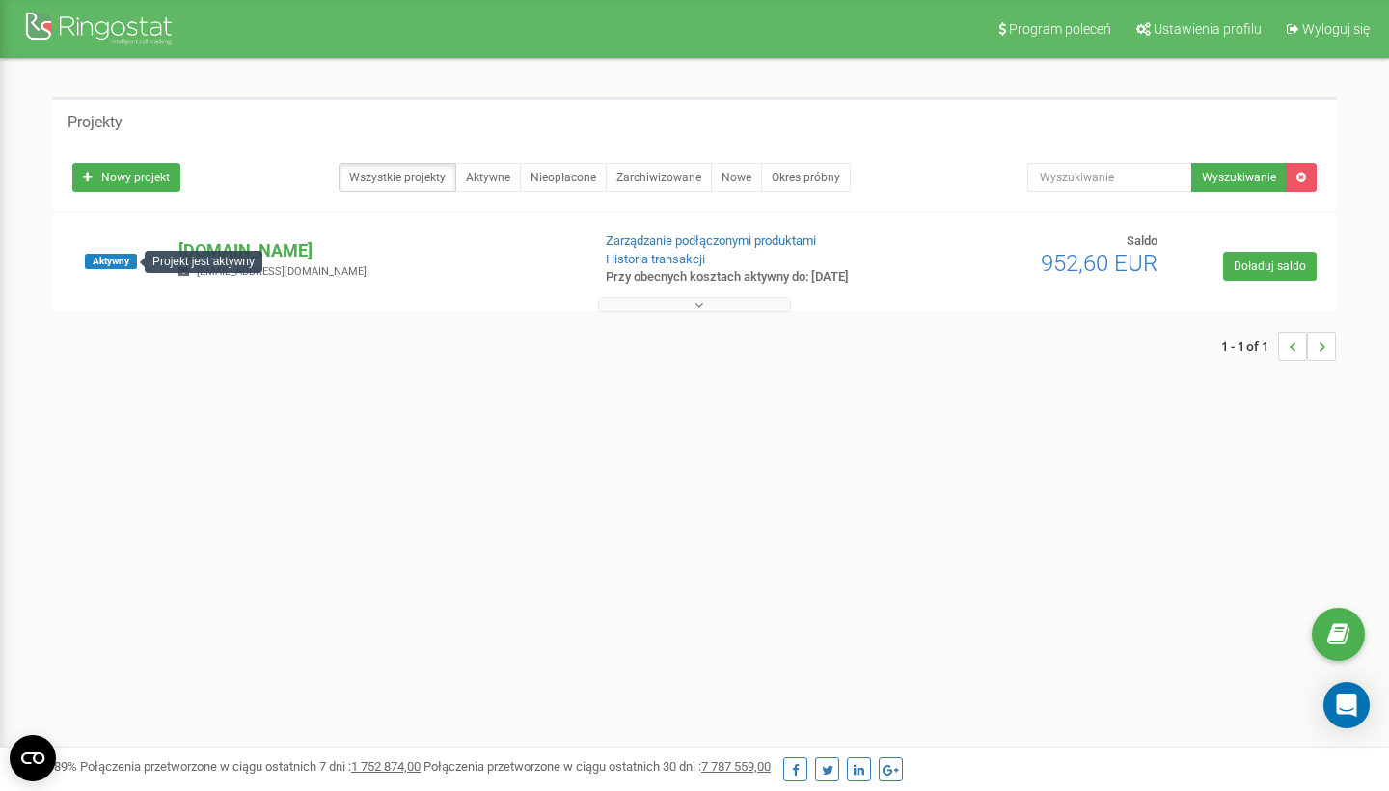
click at [231, 258] on div "Projekt jest aktywny" at bounding box center [204, 262] width 118 height 22
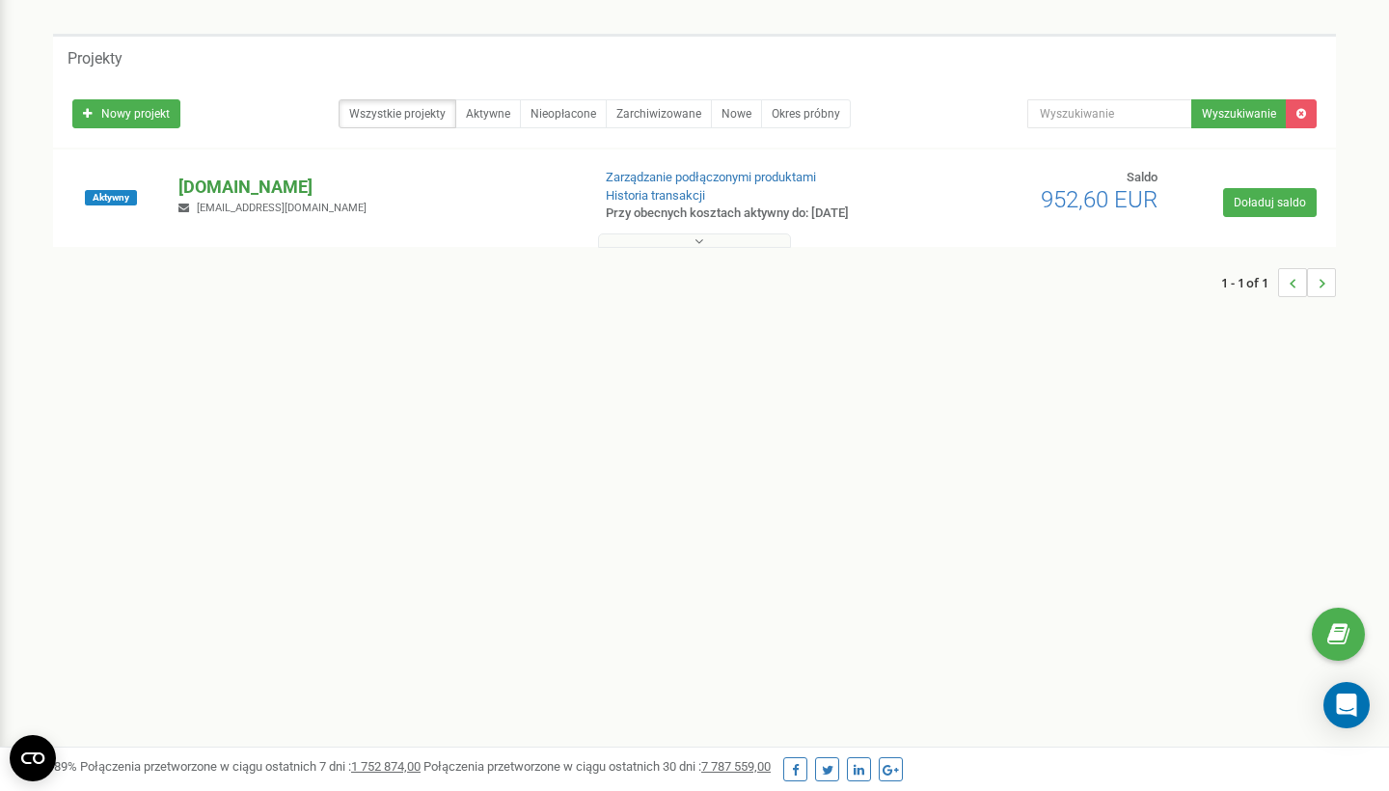
click at [248, 182] on p "[DOMAIN_NAME]" at bounding box center [376, 187] width 396 height 25
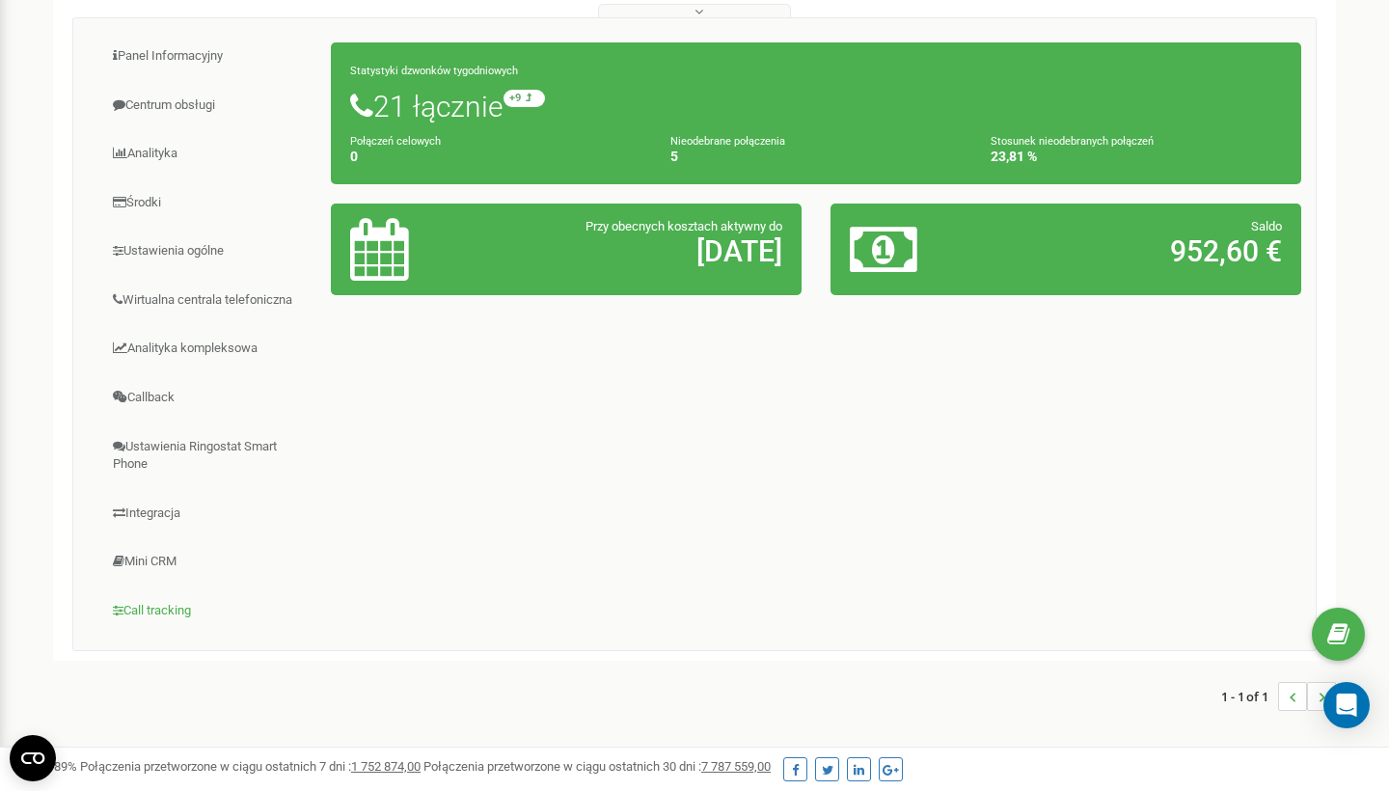
scroll to position [289, 0]
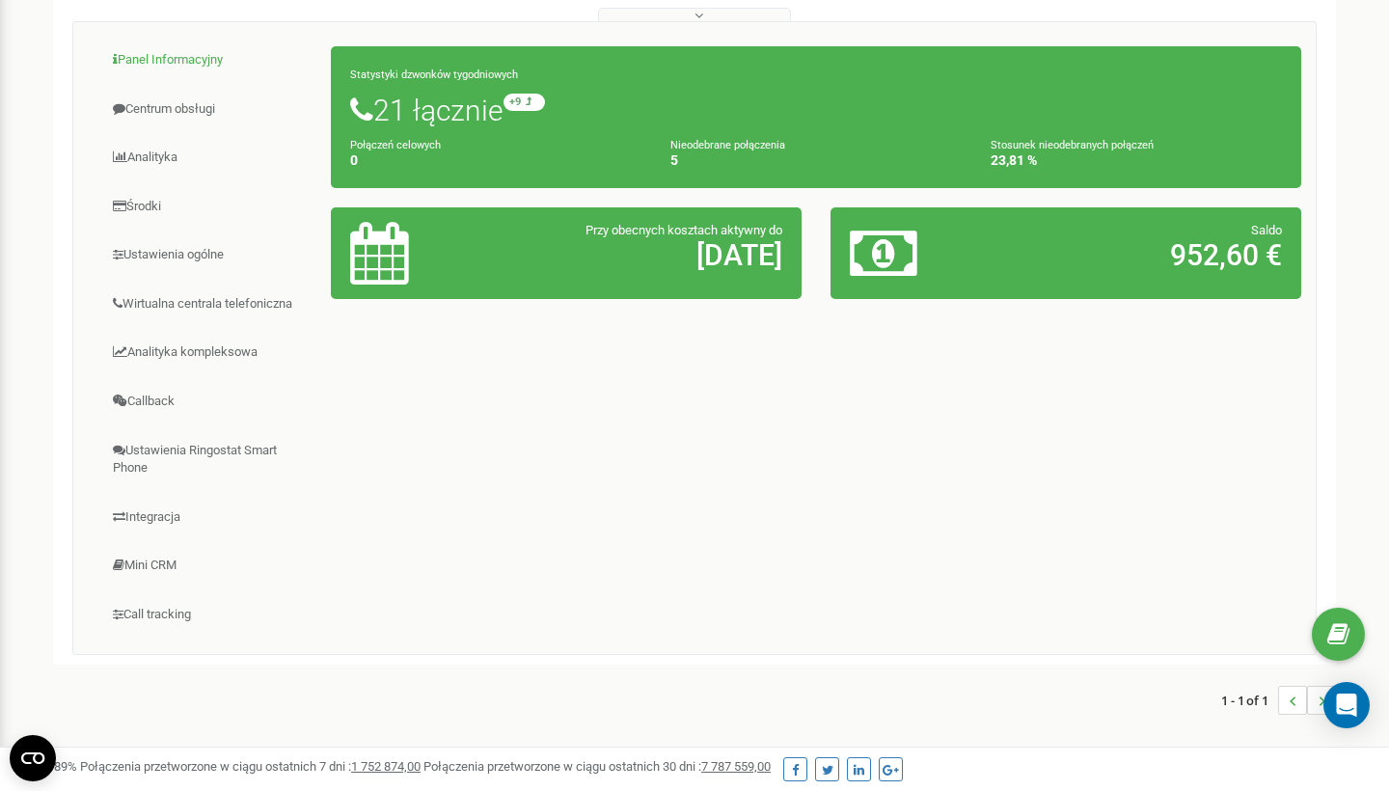
click at [186, 46] on link "Panel Informacyjny" at bounding box center [210, 60] width 244 height 47
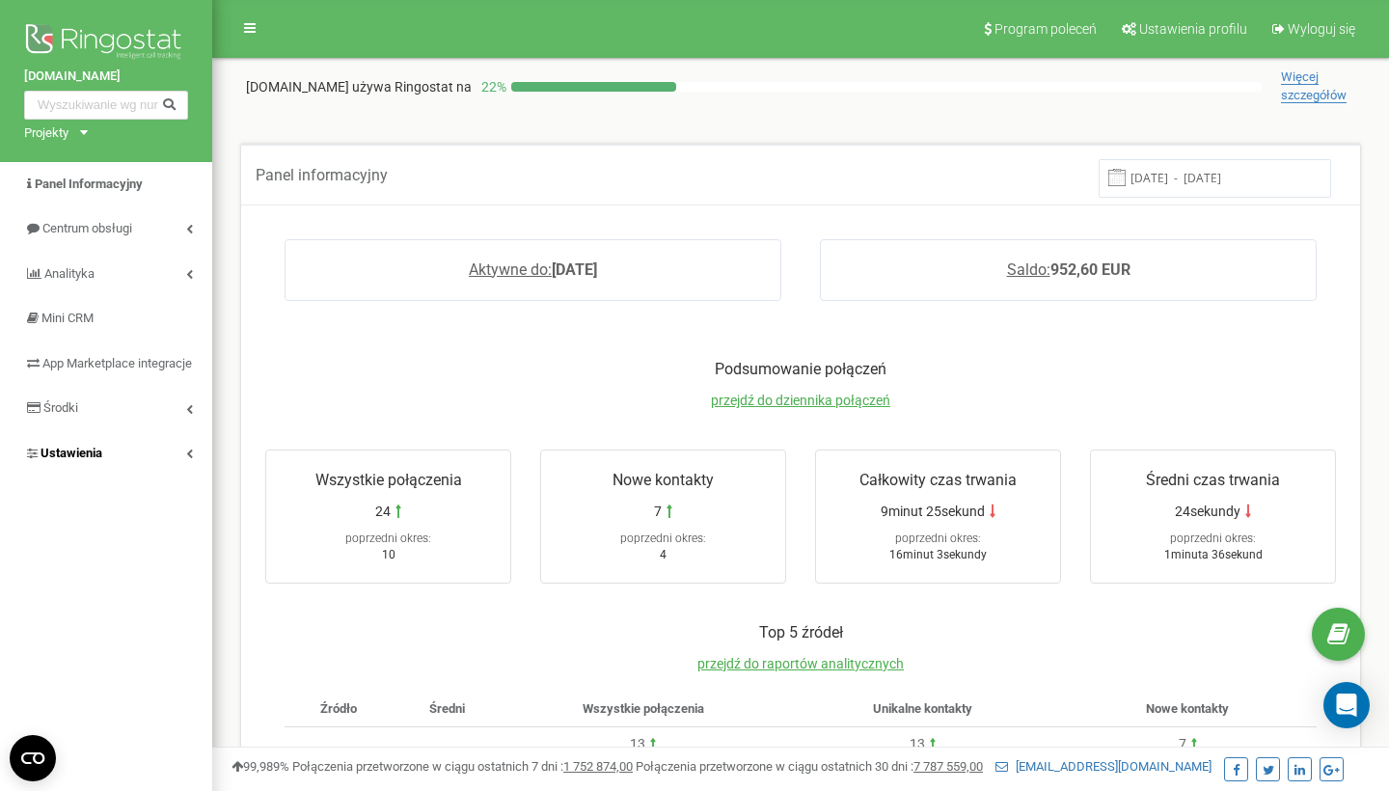
click at [123, 462] on link "Ustawienia" at bounding box center [106, 453] width 212 height 45
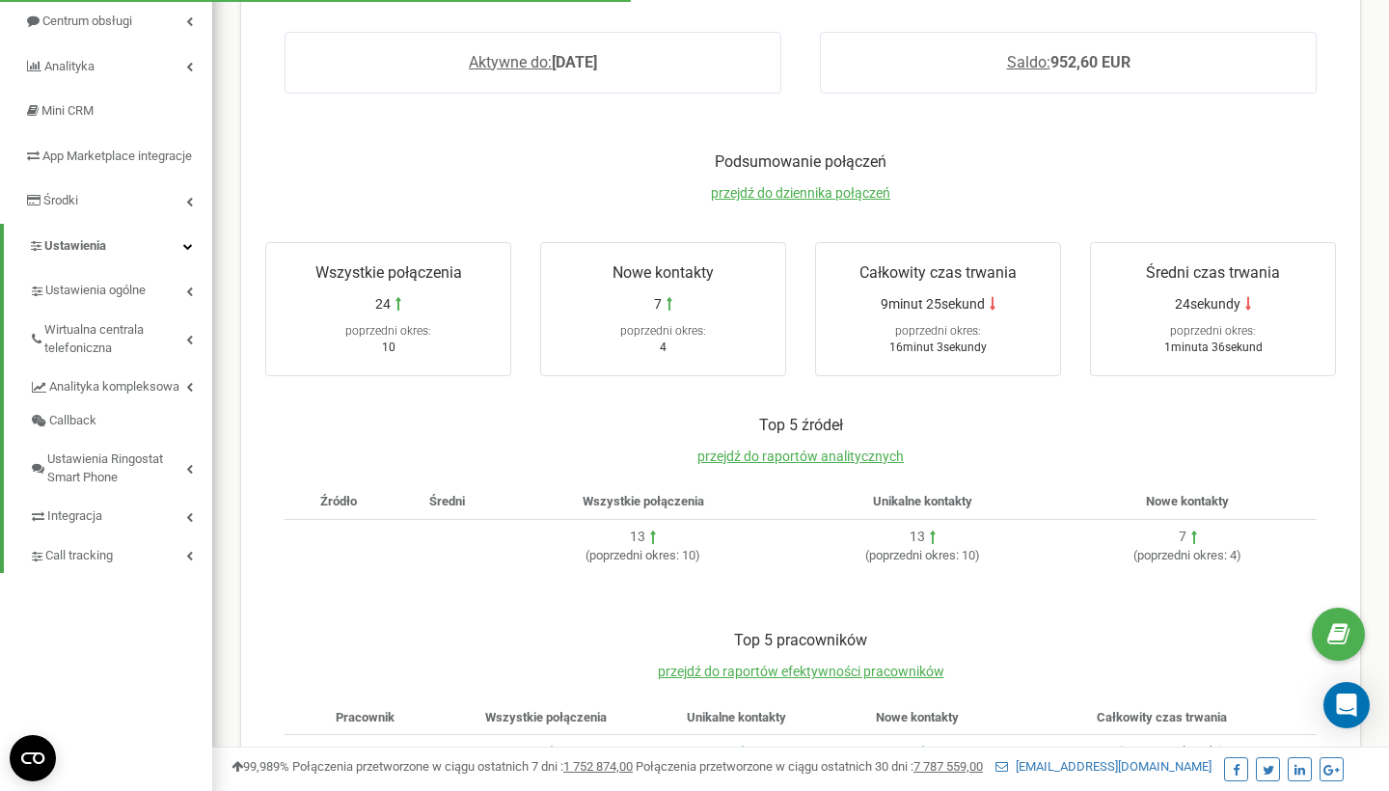
scroll to position [268, 0]
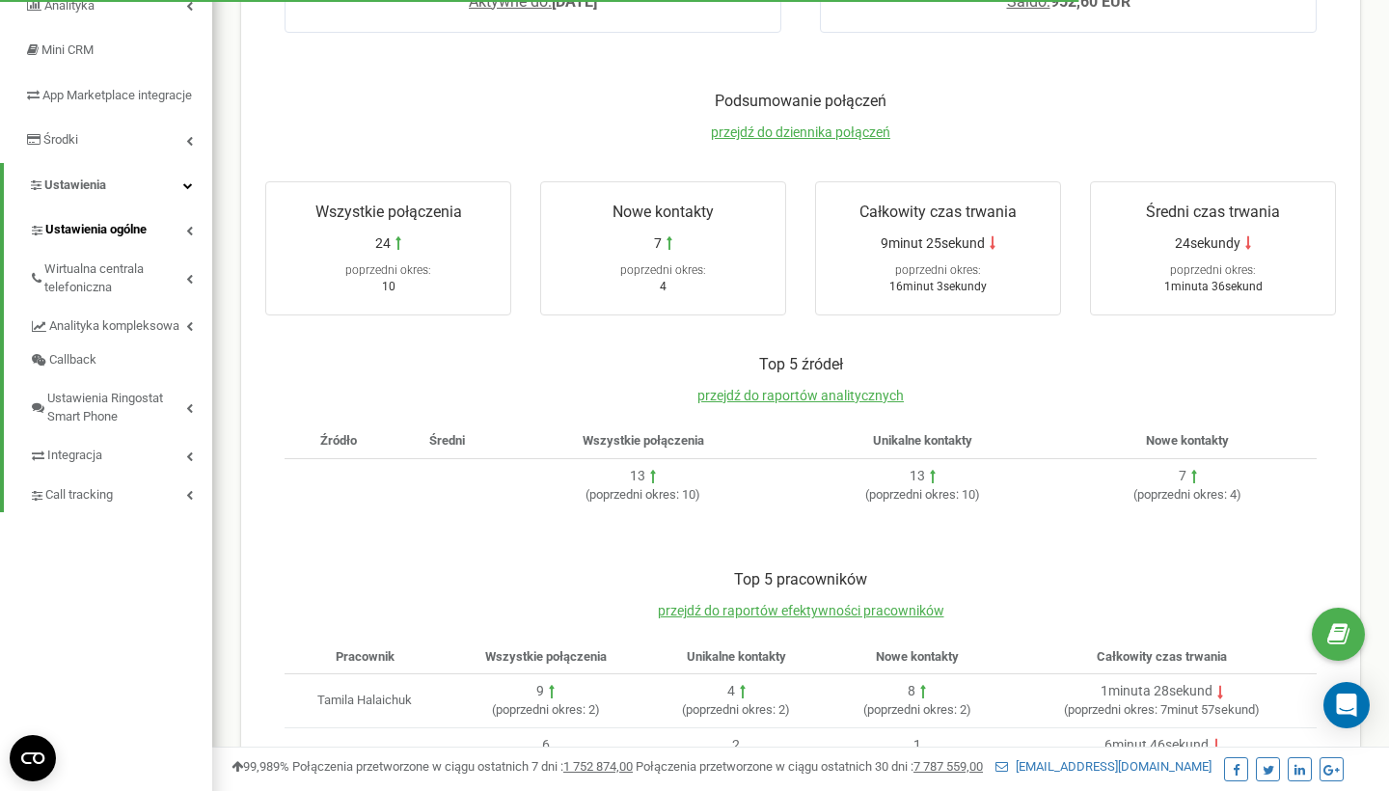
click at [165, 242] on link "Ustawienia ogólne" at bounding box center [120, 227] width 183 height 40
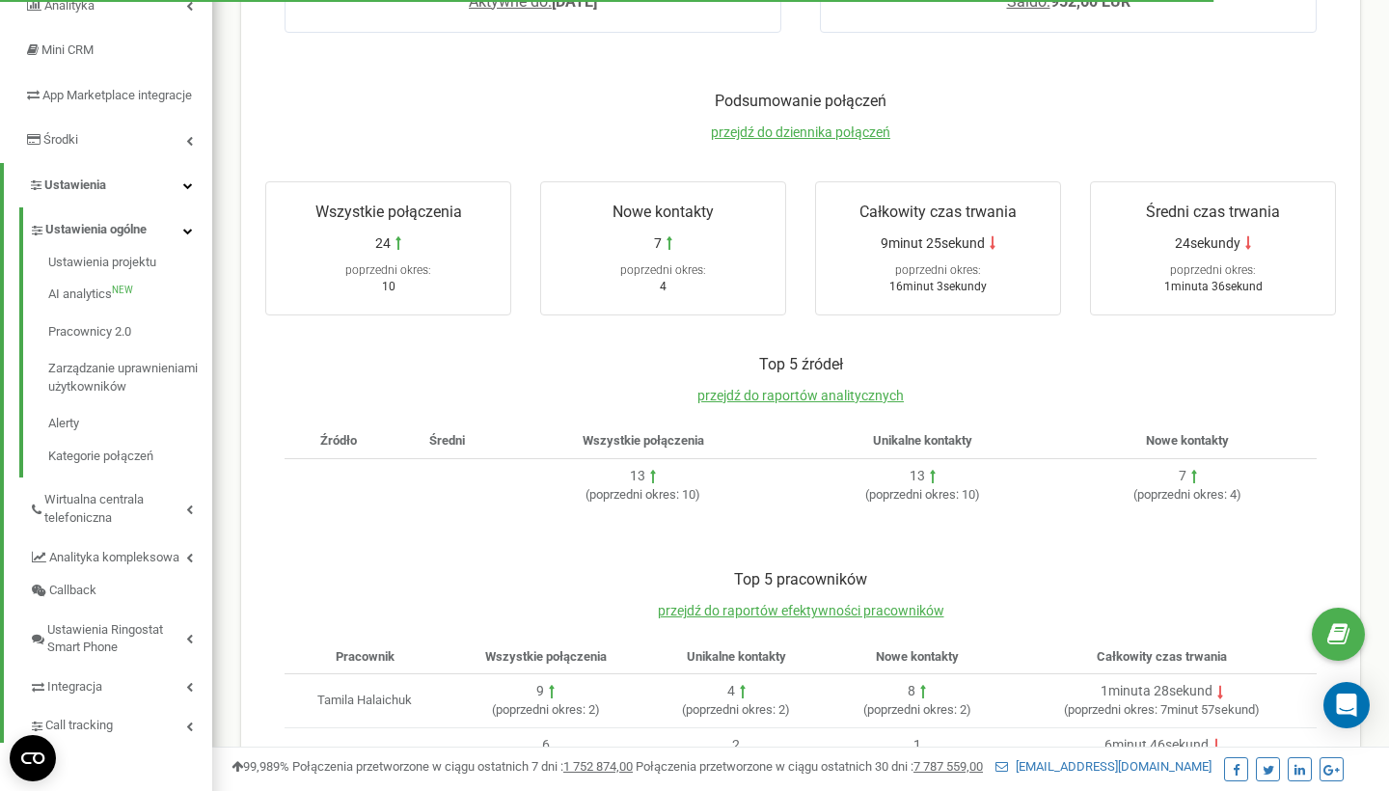
click at [151, 202] on link "Ustawienia" at bounding box center [108, 185] width 208 height 45
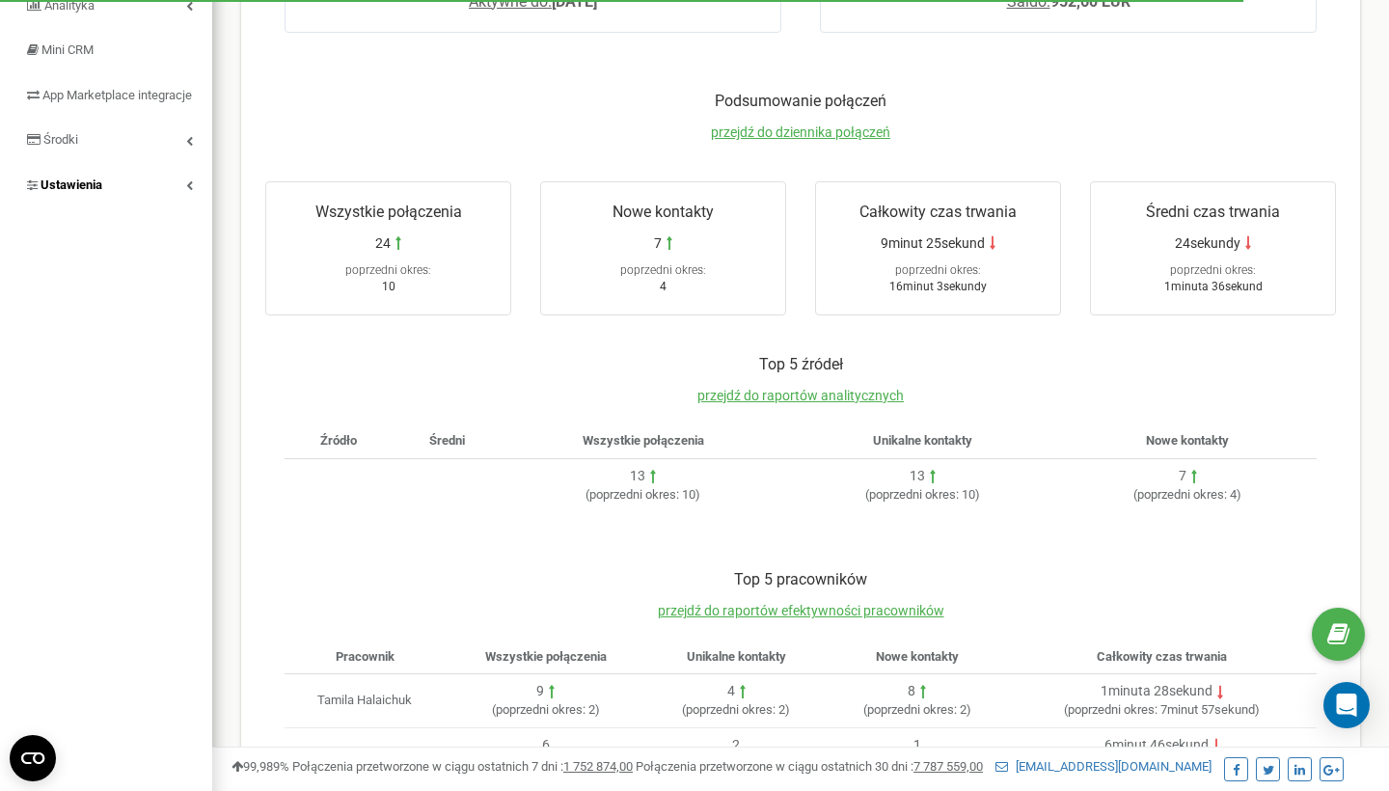
click at [151, 202] on link "Ustawienia" at bounding box center [106, 185] width 212 height 45
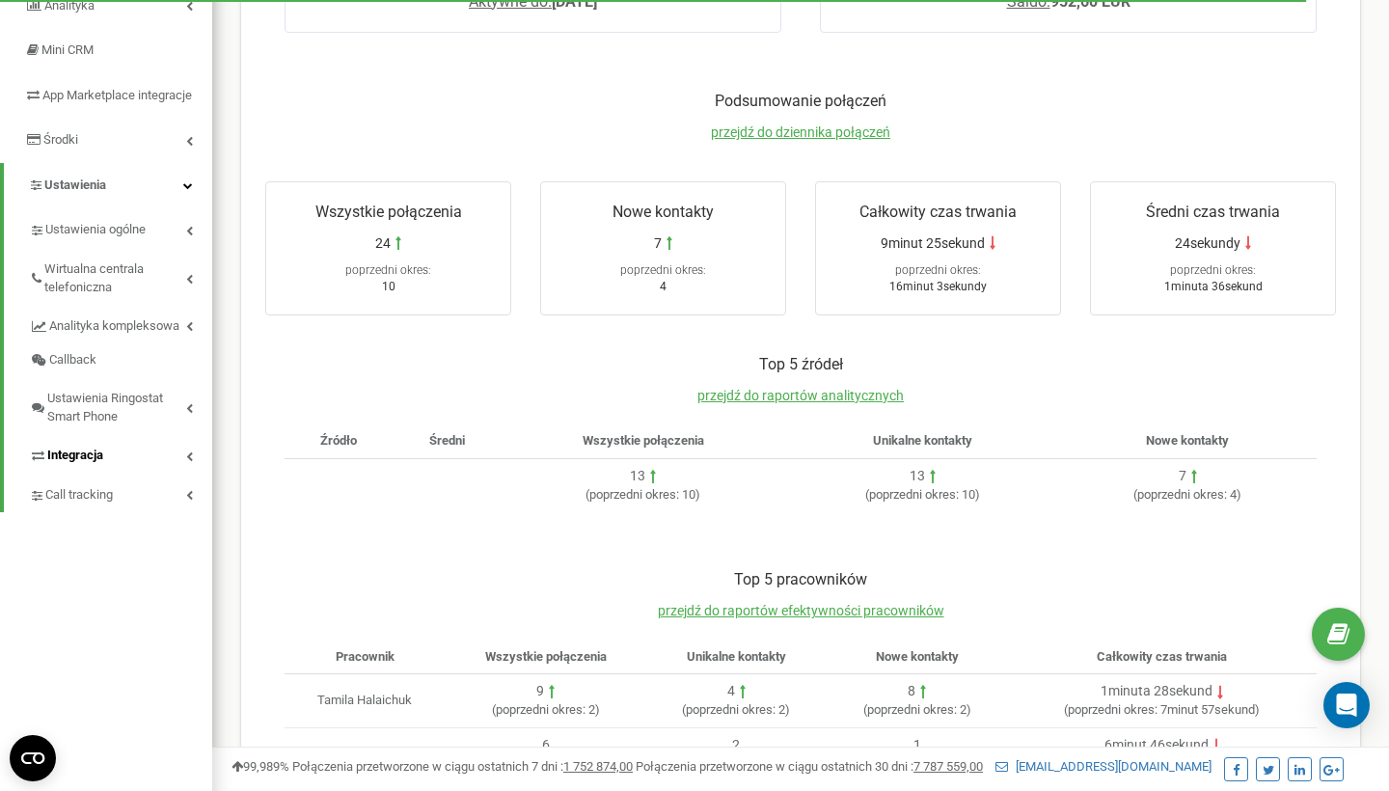
click at [136, 473] on link "Integracja" at bounding box center [120, 453] width 183 height 40
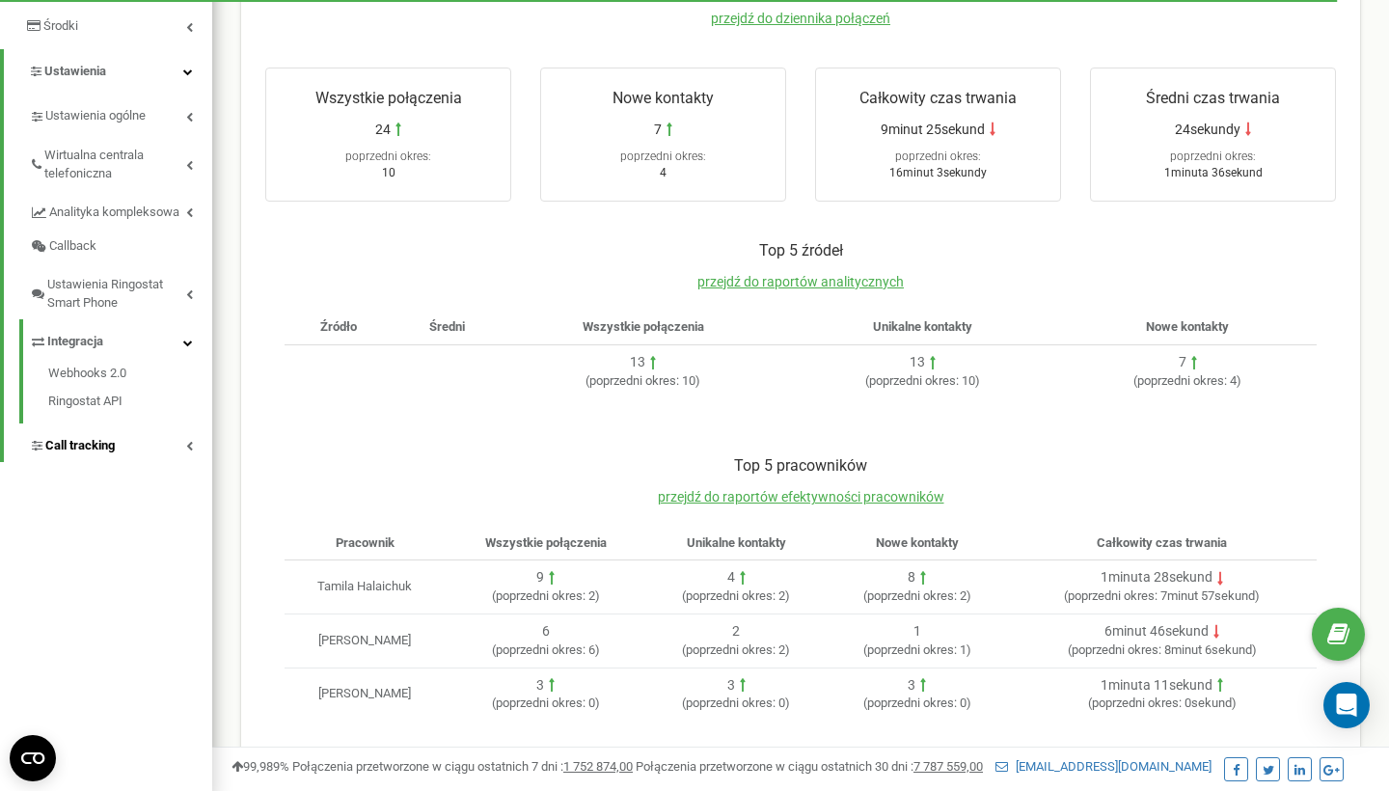
scroll to position [381, 0]
click at [131, 446] on link "Call tracking" at bounding box center [120, 445] width 183 height 40
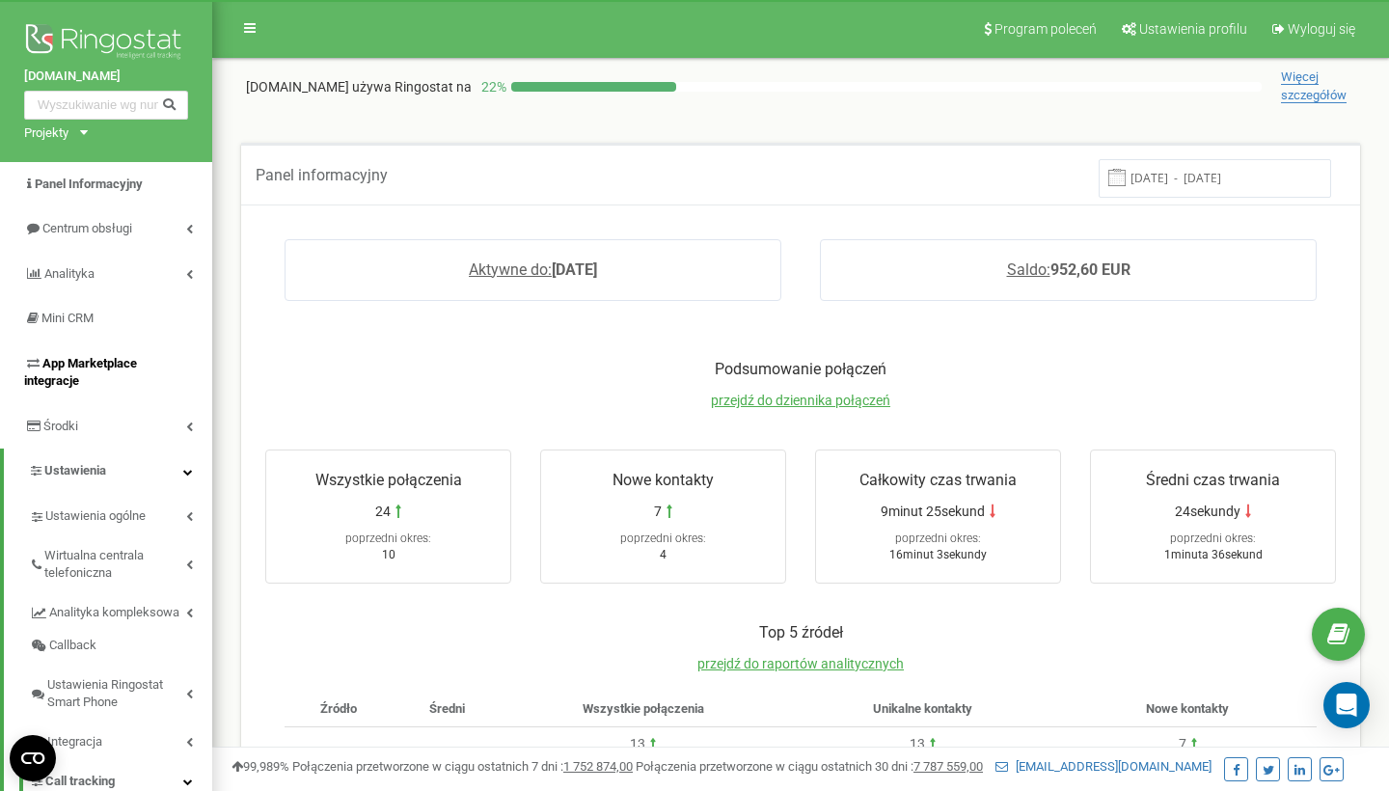
scroll to position [0, 0]
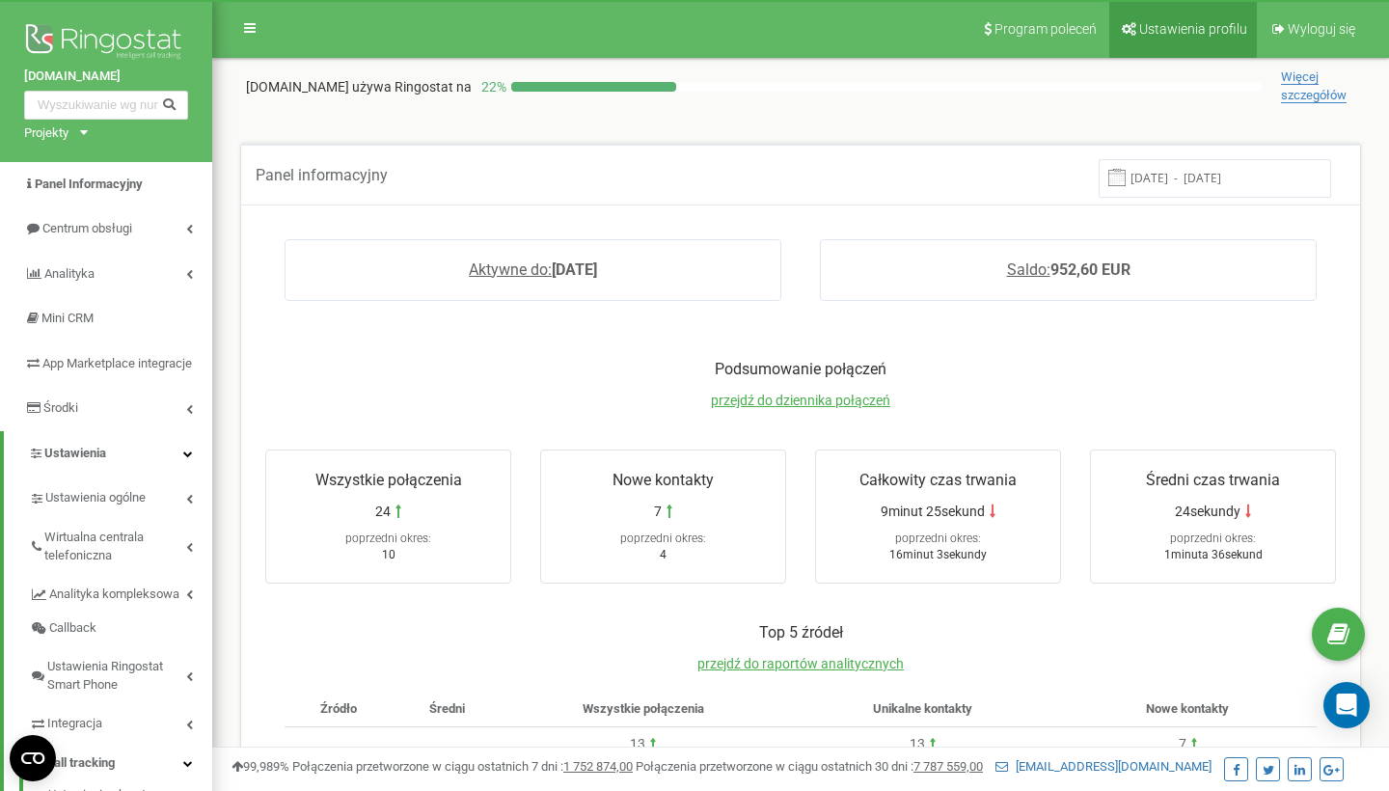
click at [1173, 44] on link "Ustawienia profilu" at bounding box center [1184, 29] width 148 height 58
click at [178, 515] on link "Ustawienia ogólne" at bounding box center [120, 496] width 183 height 40
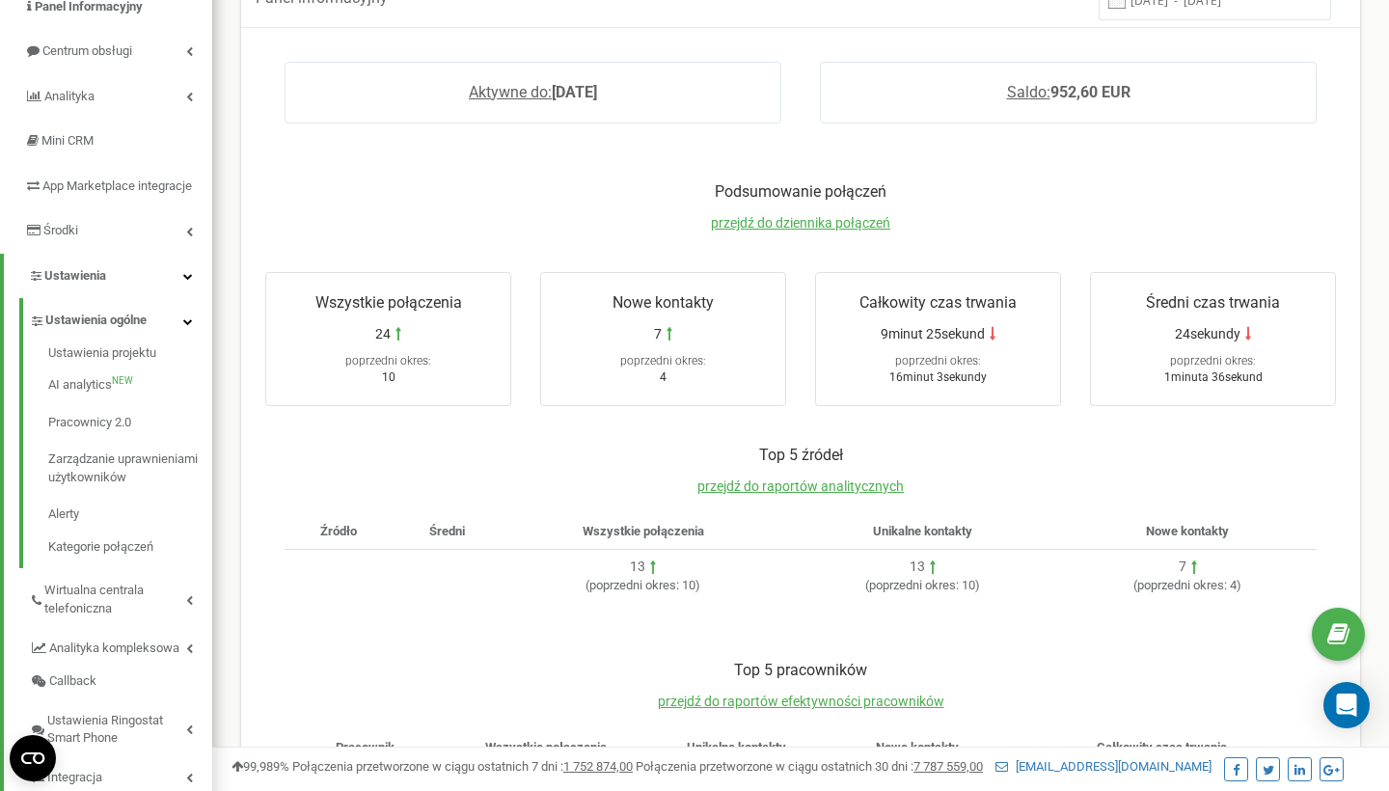
scroll to position [196, 0]
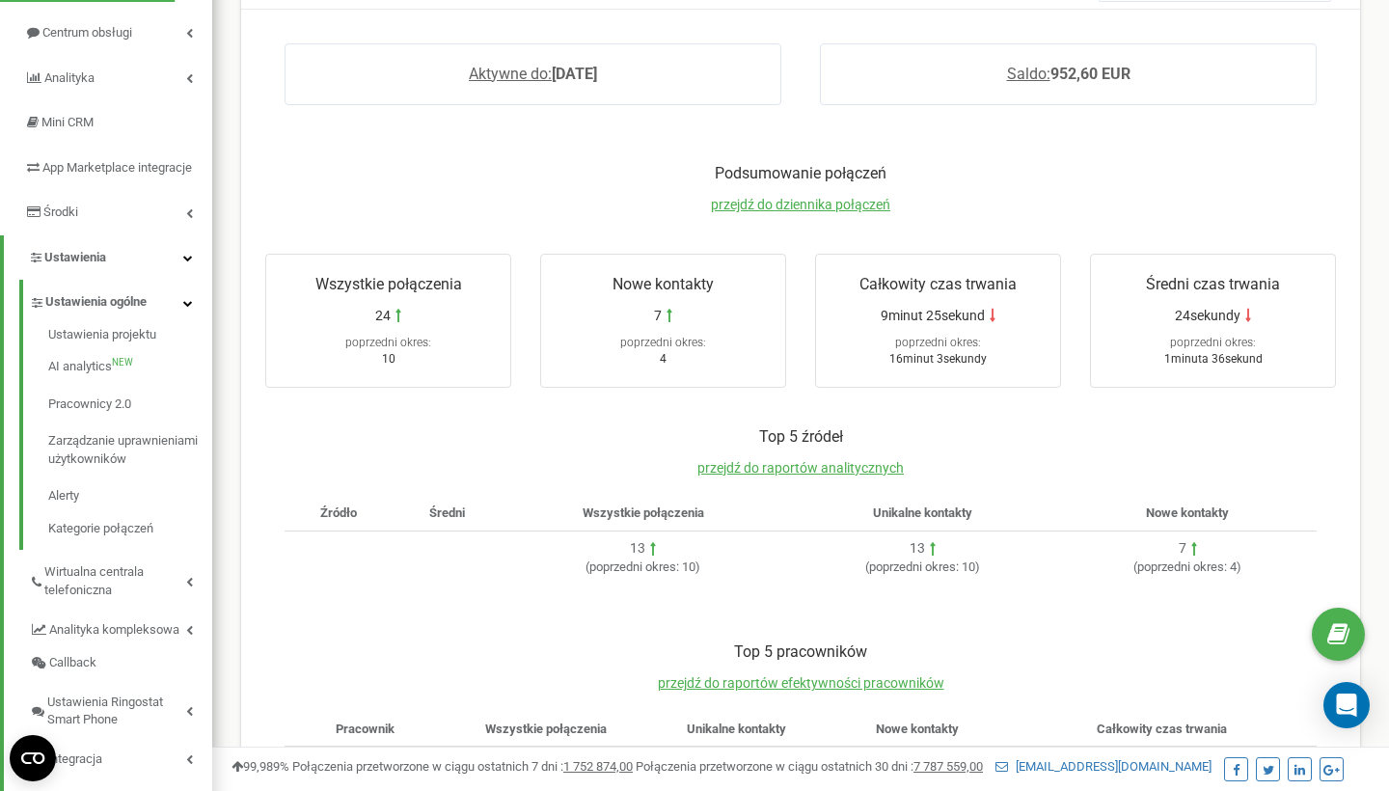
click at [187, 259] on link "Ustawienia" at bounding box center [108, 257] width 208 height 45
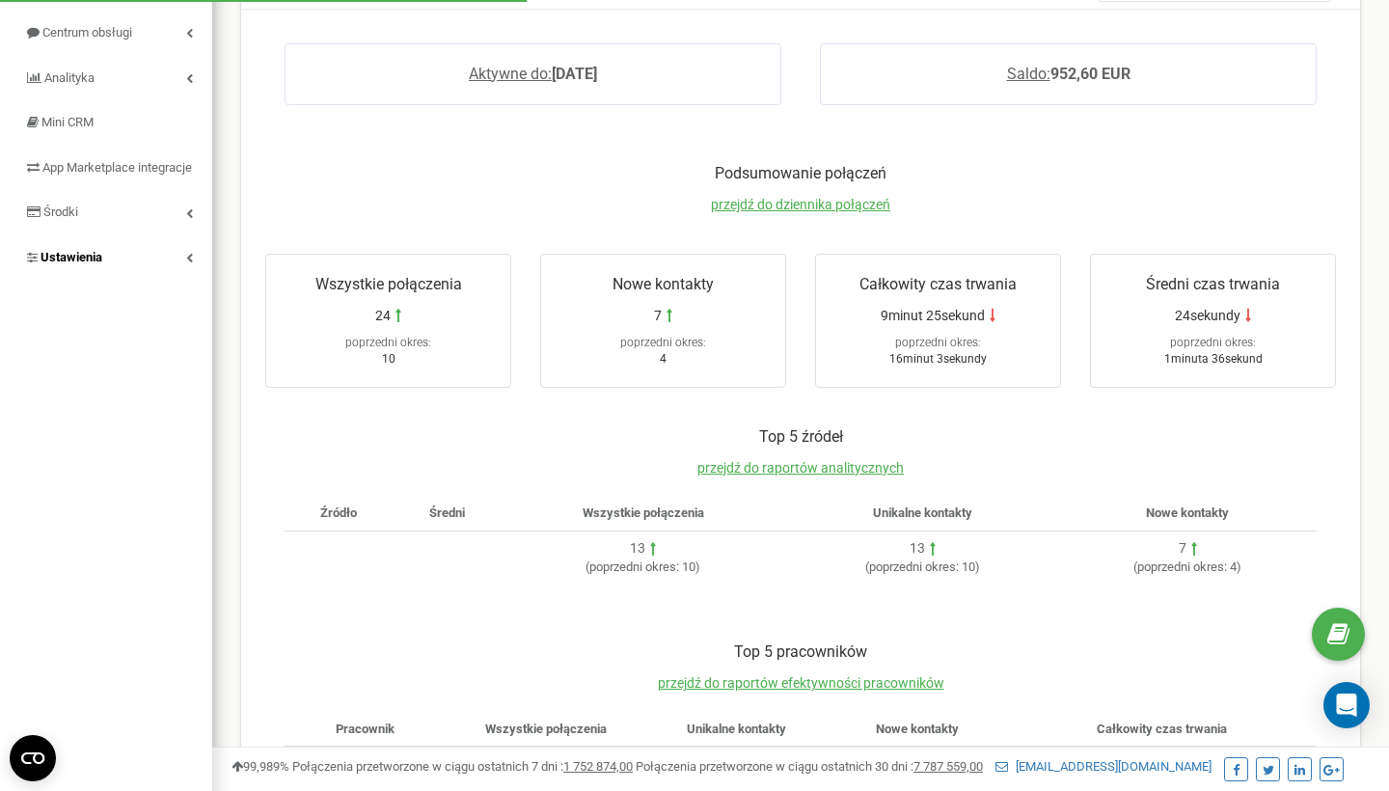
click at [184, 266] on link "Ustawienia" at bounding box center [106, 257] width 212 height 45
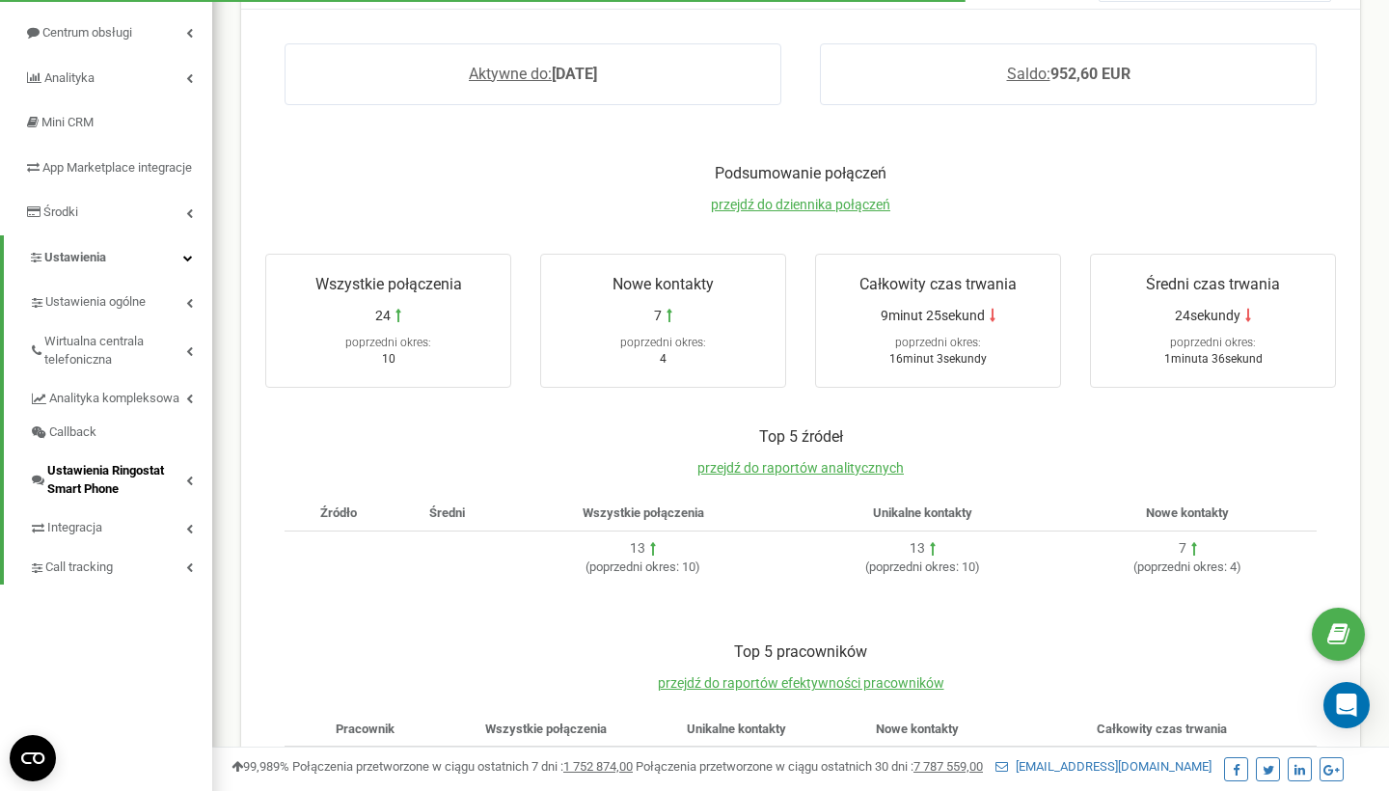
click at [177, 492] on span "Ustawienia Ringostat Smart Phone" at bounding box center [116, 480] width 139 height 36
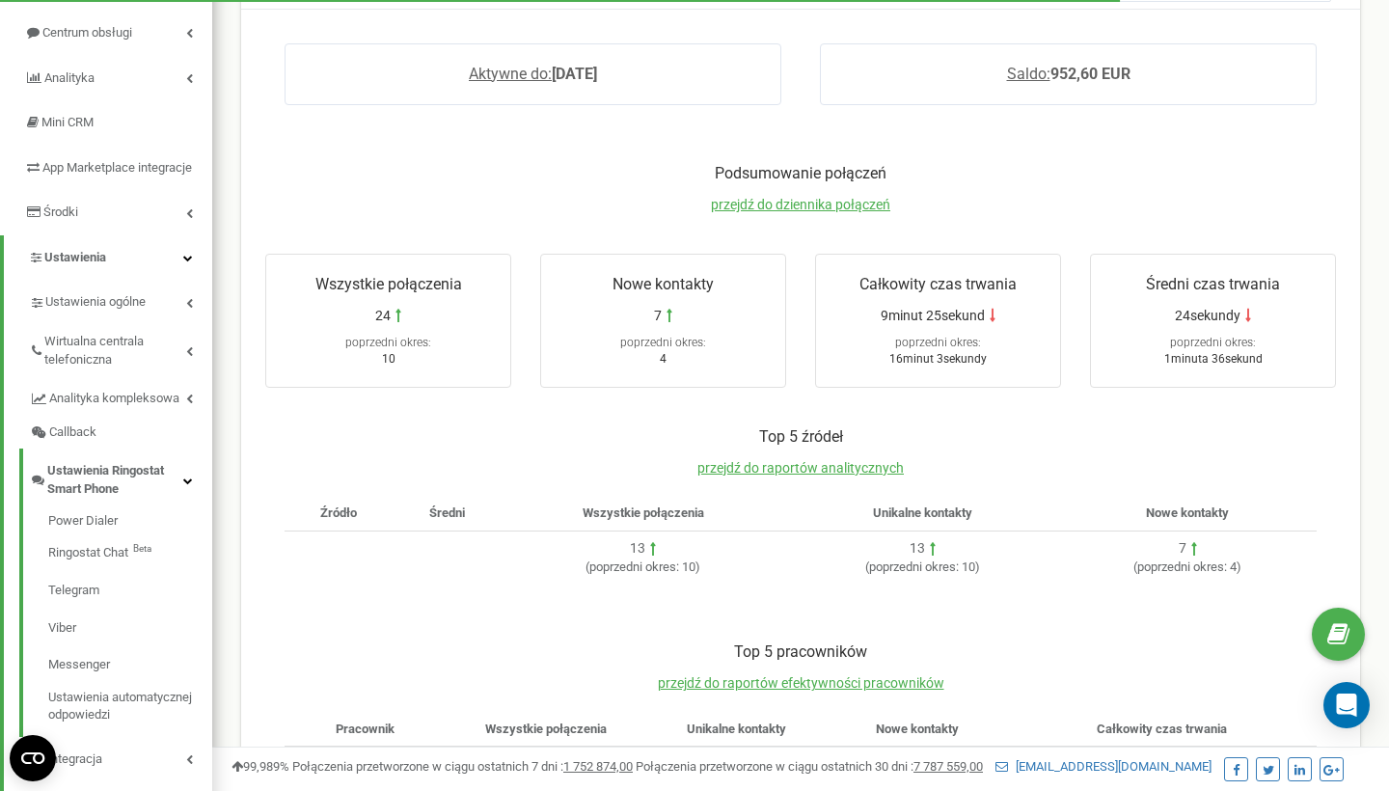
click at [177, 492] on span "Ustawienia Ringostat Smart Phone" at bounding box center [115, 480] width 136 height 36
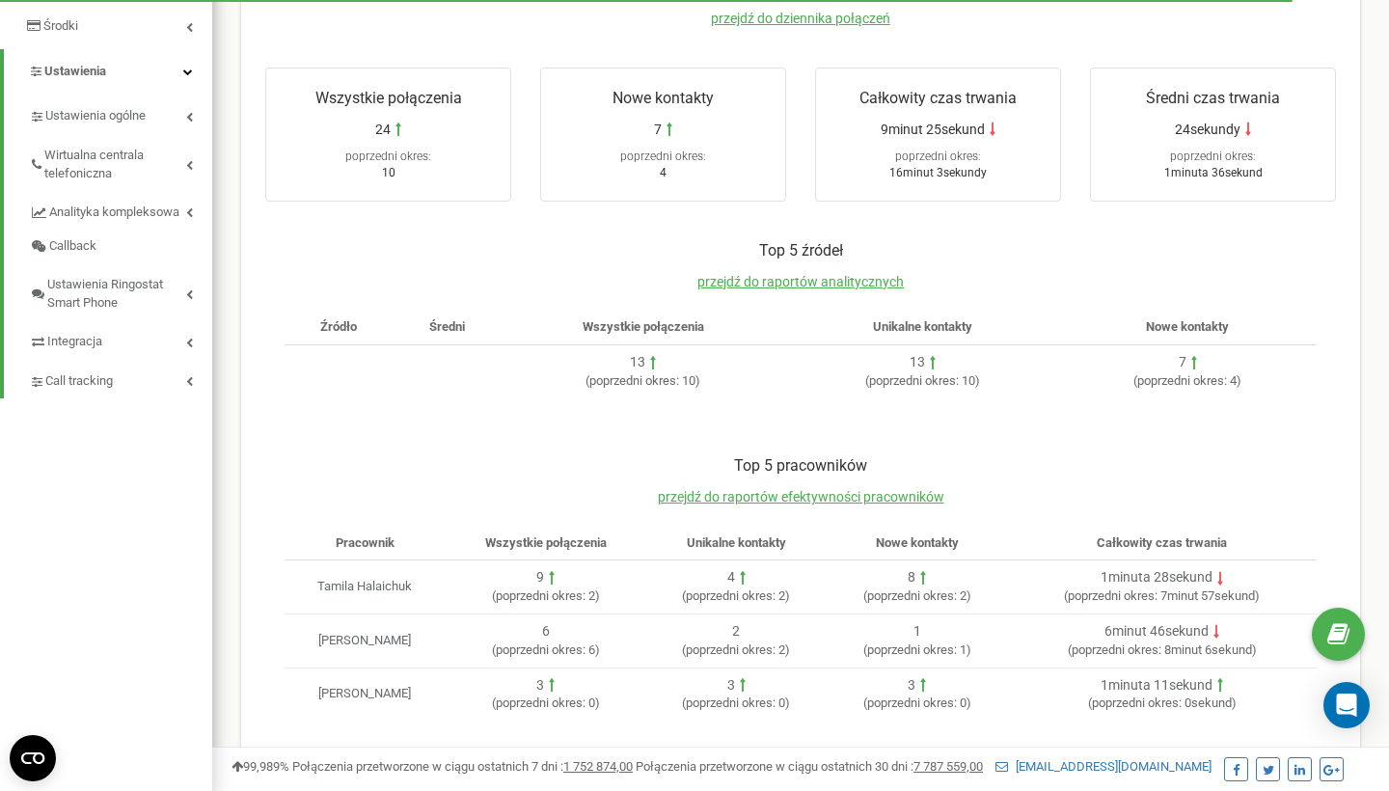
scroll to position [381, 0]
click at [354, 574] on td "Tamila Halaichuk" at bounding box center [365, 589] width 161 height 54
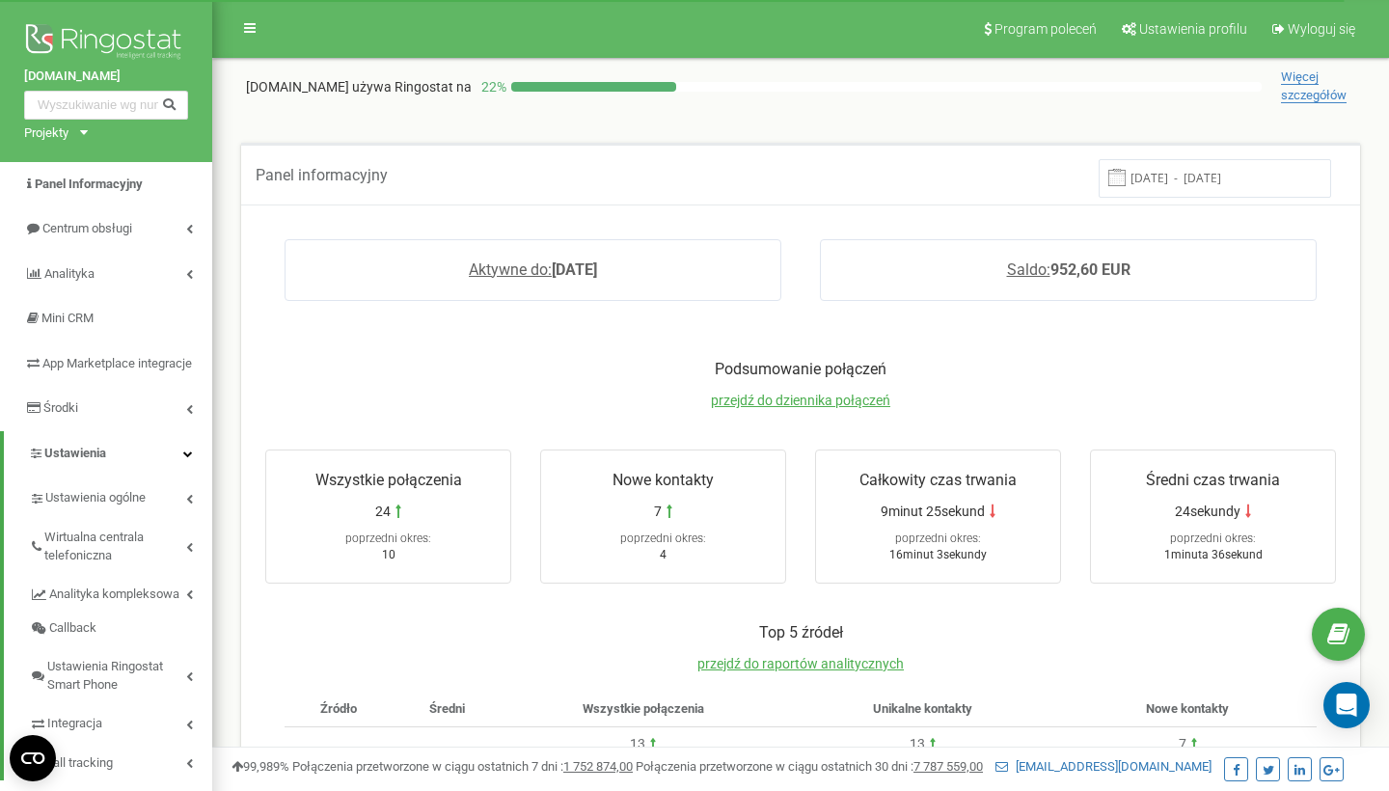
scroll to position [0, 0]
click at [186, 221] on link "Centrum obsługi" at bounding box center [106, 228] width 212 height 45
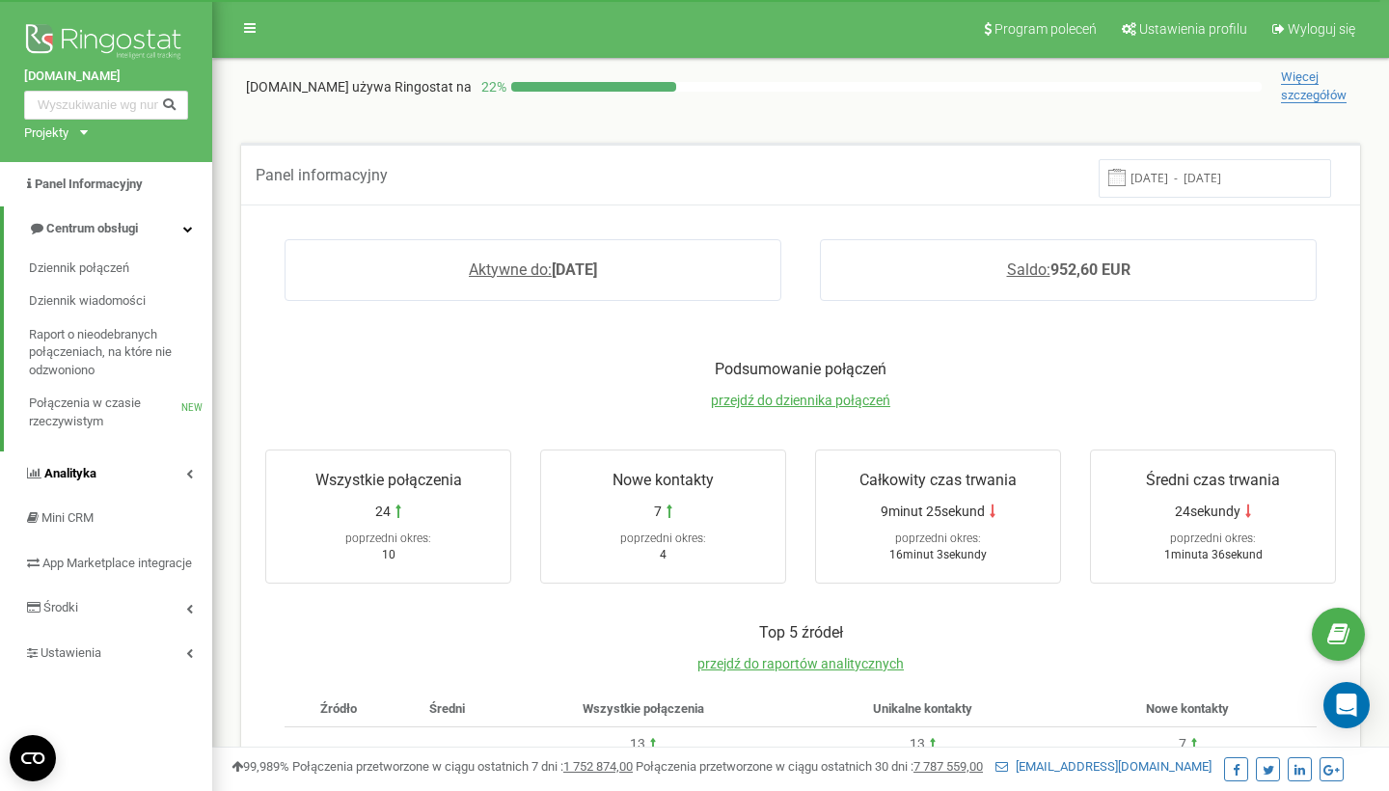
click at [194, 464] on link "Analityka" at bounding box center [106, 474] width 212 height 45
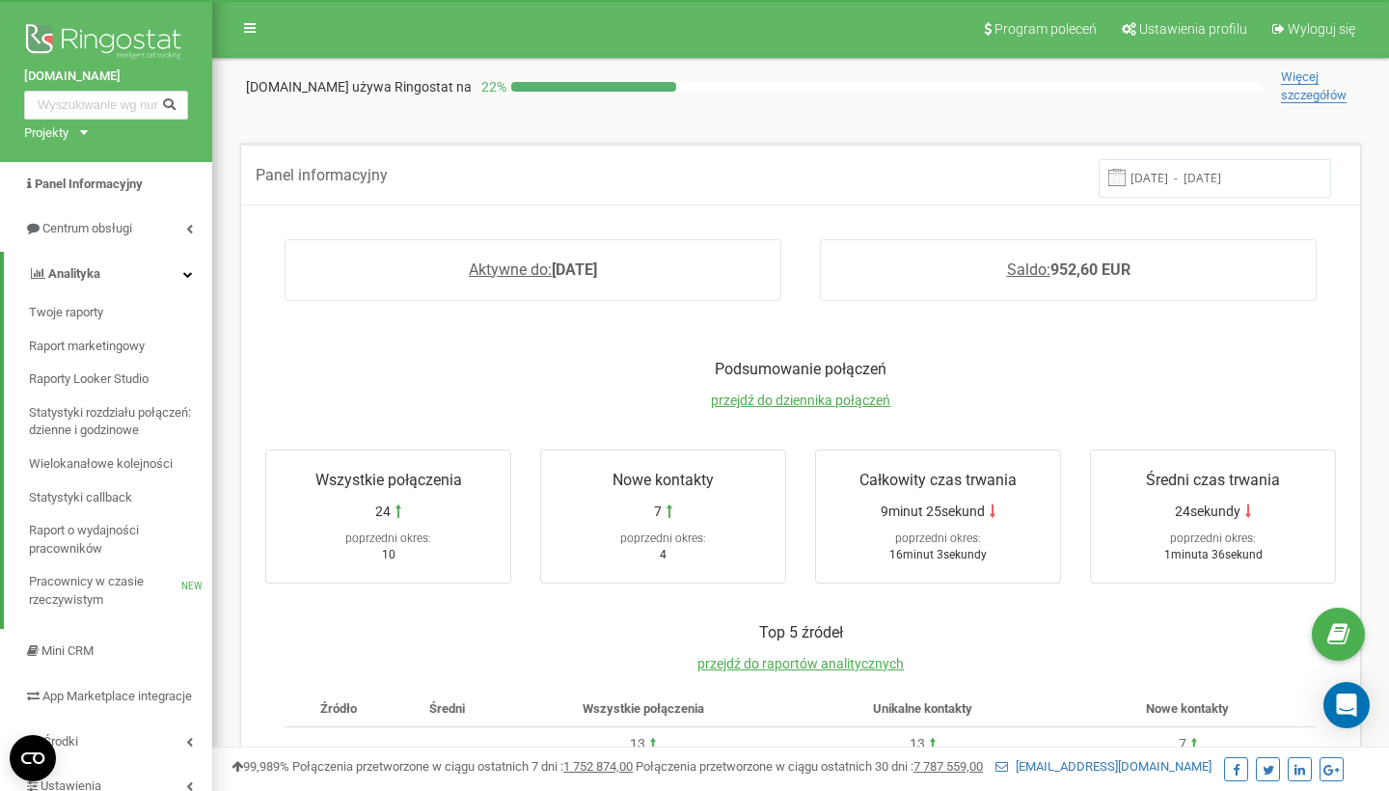
click at [1302, 101] on span "Więcej szczegółów" at bounding box center [1314, 86] width 66 height 34
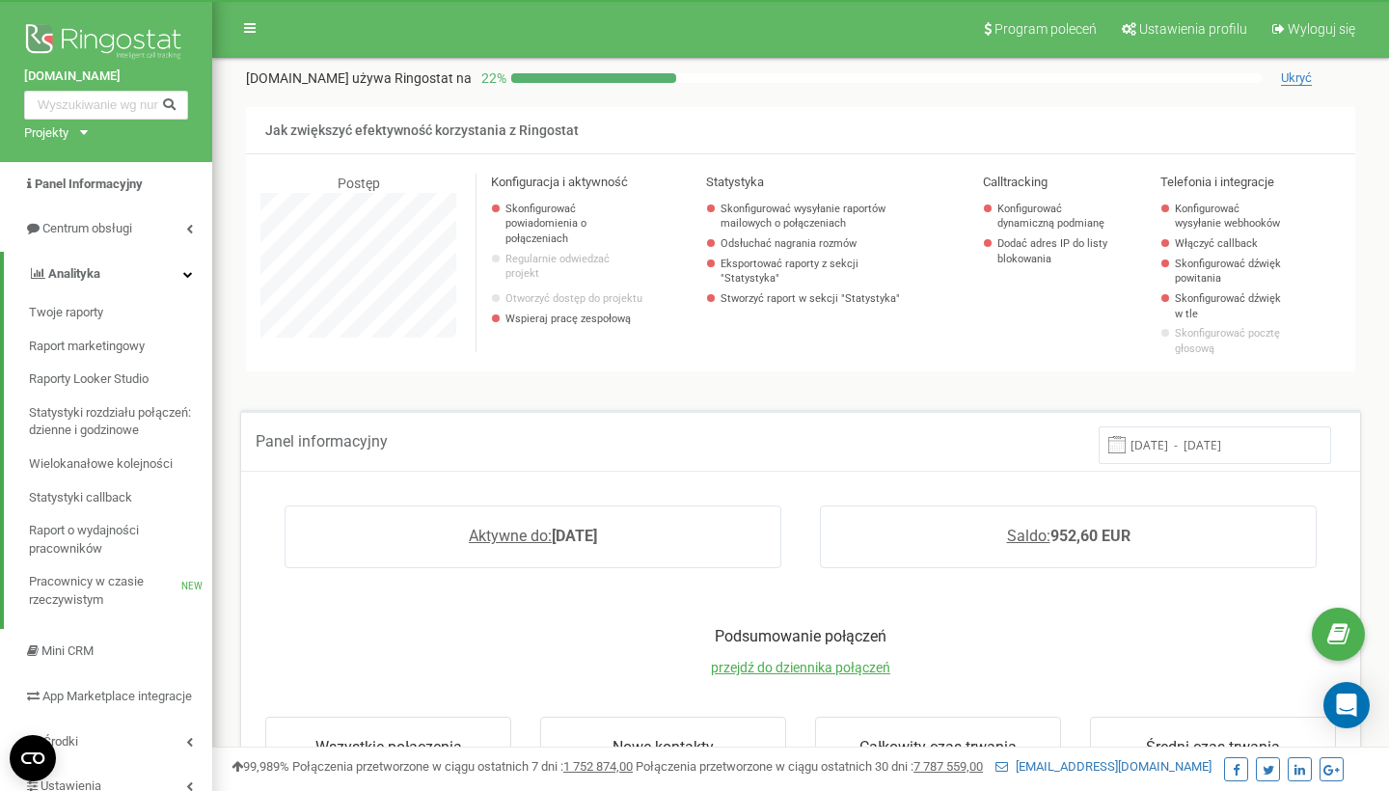
scroll to position [1158, 1177]
click at [106, 112] on input "text" at bounding box center [106, 105] width 164 height 29
